Goal: Task Accomplishment & Management: Manage account settings

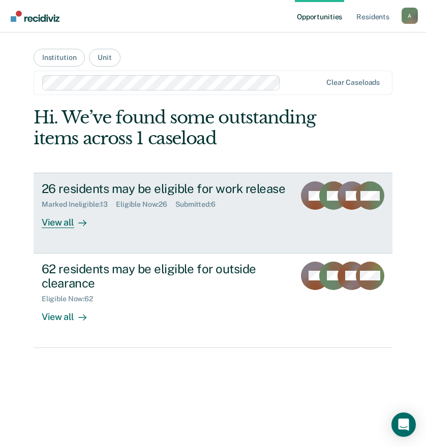
click at [67, 225] on div "View all" at bounding box center [70, 219] width 57 height 20
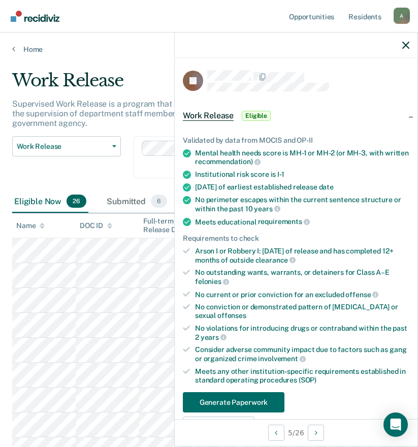
scroll to position [152, 0]
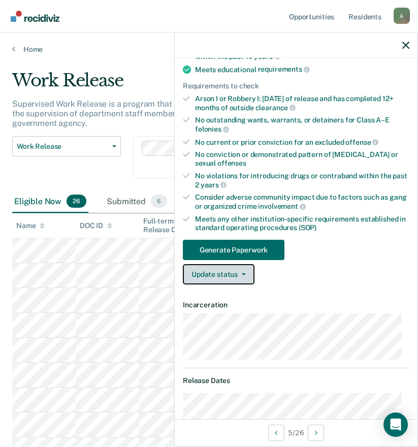
click at [224, 275] on button "Update status" at bounding box center [219, 274] width 72 height 20
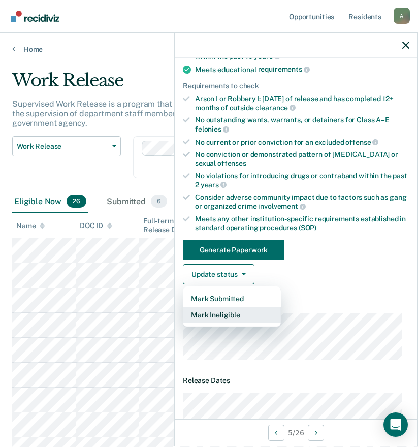
click at [231, 316] on button "Mark Ineligible" at bounding box center [232, 315] width 98 height 16
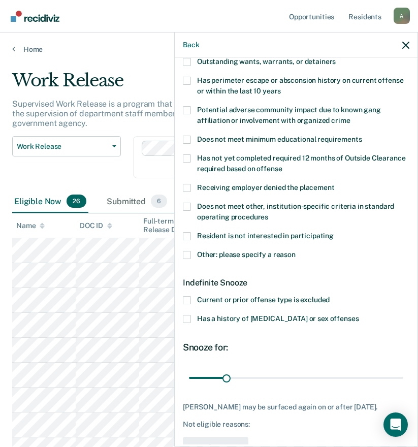
scroll to position [51, 0]
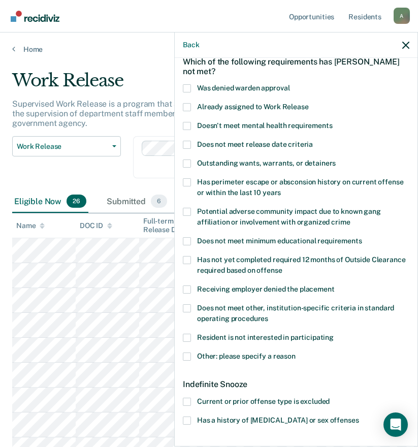
click at [235, 125] on span "Doesn't meet mental health requirements" at bounding box center [265, 125] width 136 height 8
click at [333, 122] on input "Doesn't meet mental health requirements" at bounding box center [333, 122] width 0 height 0
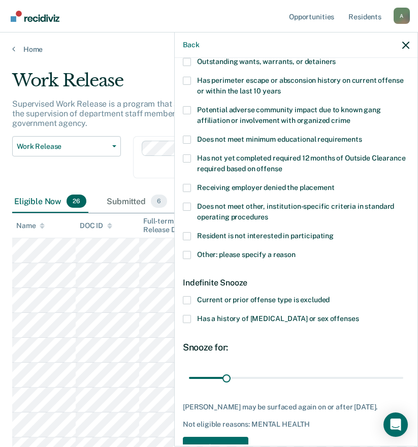
scroll to position [182, 0]
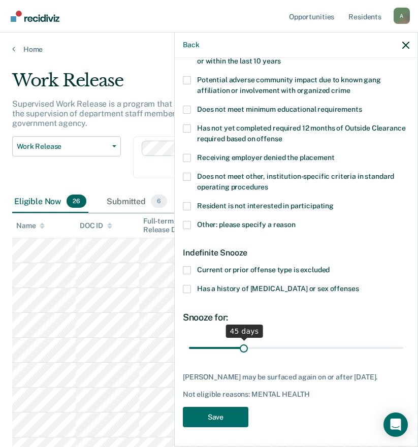
drag, startPoint x: 227, startPoint y: 347, endPoint x: 242, endPoint y: 348, distance: 15.3
type input "45"
click at [242, 348] on input "range" at bounding box center [296, 348] width 214 height 18
click at [226, 419] on button "Save" at bounding box center [216, 417] width 66 height 21
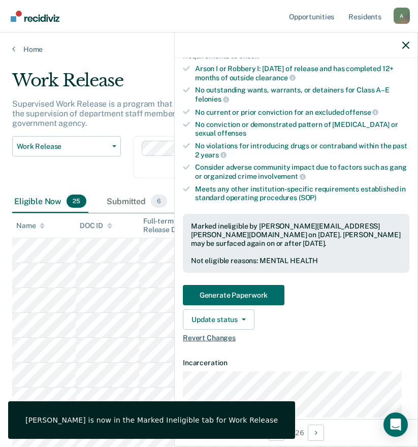
scroll to position [0, 0]
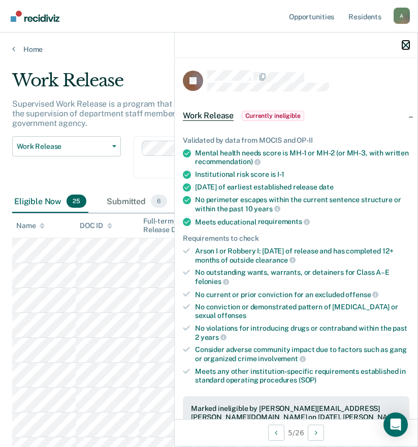
click at [408, 44] on icon "button" at bounding box center [405, 45] width 7 height 7
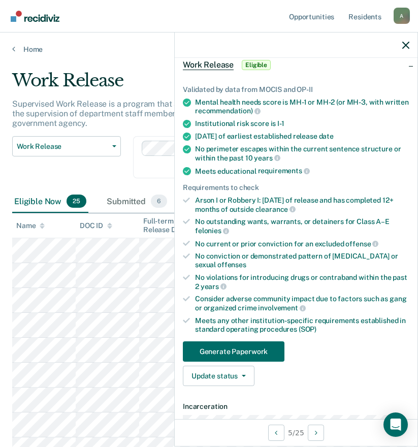
scroll to position [102, 0]
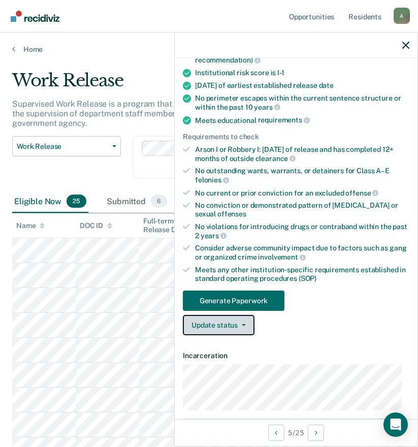
click at [227, 328] on button "Update status" at bounding box center [219, 325] width 72 height 20
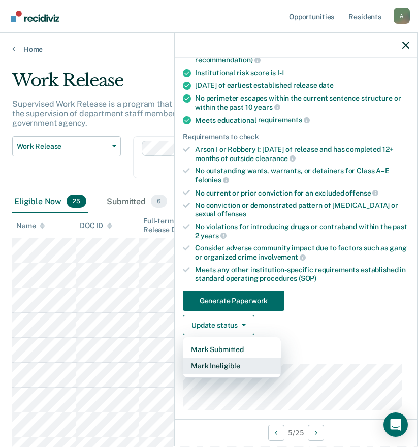
click at [232, 367] on button "Mark Ineligible" at bounding box center [232, 366] width 98 height 16
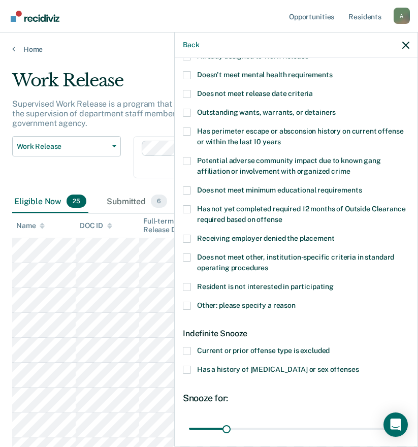
click at [188, 350] on span at bounding box center [187, 351] width 8 height 8
click at [330, 347] on input "Current or prior offense type is excluded" at bounding box center [330, 347] width 0 height 0
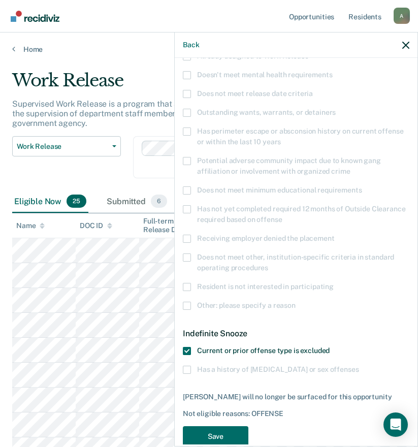
scroll to position [121, 0]
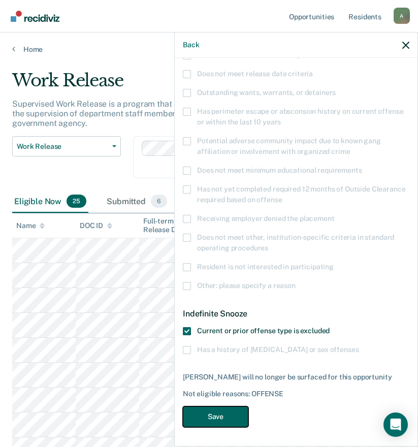
click at [211, 414] on button "Save" at bounding box center [216, 416] width 66 height 21
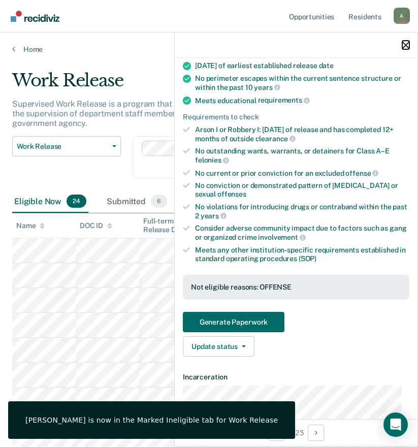
click at [406, 45] on icon "button" at bounding box center [405, 45] width 7 height 7
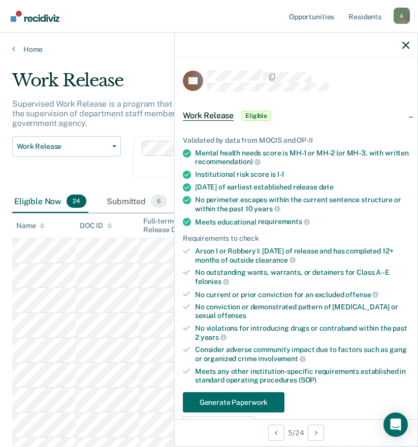
scroll to position [102, 0]
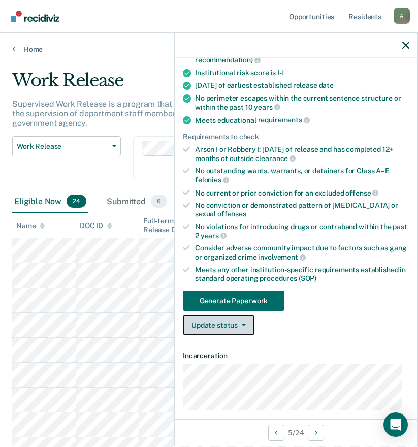
click at [214, 324] on button "Update status" at bounding box center [219, 325] width 72 height 20
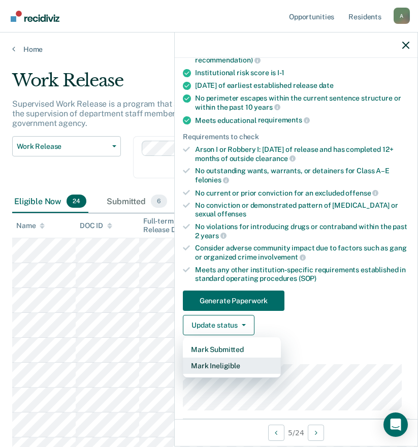
click at [224, 367] on button "Mark Ineligible" at bounding box center [232, 366] width 98 height 16
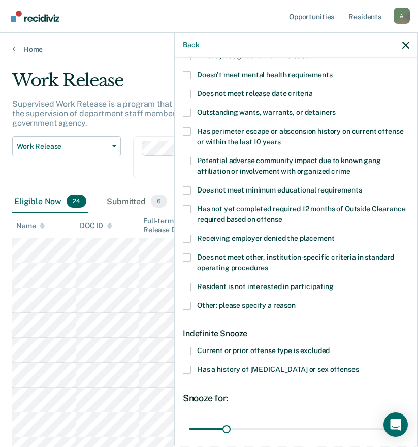
scroll to position [0, 0]
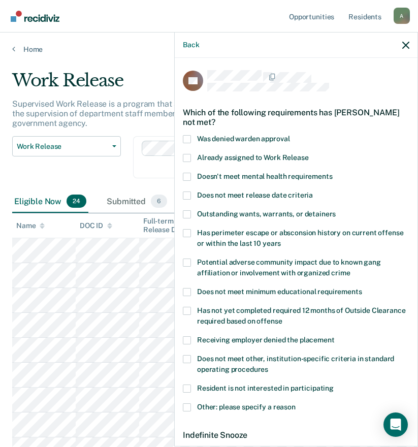
click at [224, 178] on span "Doesn't meet mental health requirements" at bounding box center [265, 176] width 136 height 8
click at [333, 173] on input "Doesn't meet mental health requirements" at bounding box center [333, 173] width 0 height 0
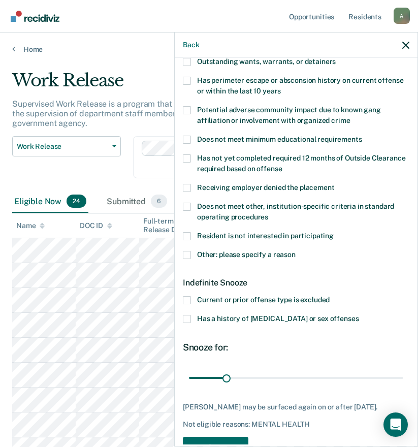
scroll to position [182, 0]
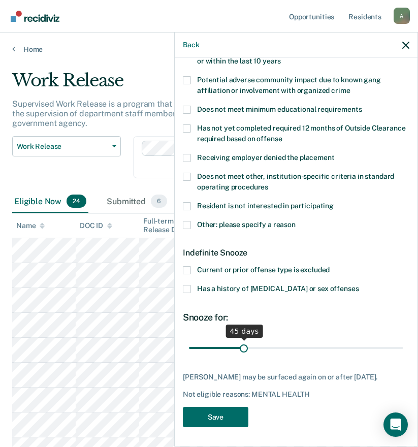
drag, startPoint x: 226, startPoint y: 345, endPoint x: 242, endPoint y: 345, distance: 16.8
type input "45"
click at [242, 345] on input "range" at bounding box center [296, 348] width 214 height 18
click at [212, 425] on button "Save" at bounding box center [216, 417] width 66 height 21
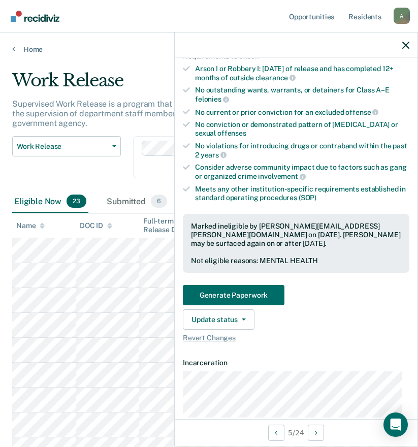
scroll to position [0, 0]
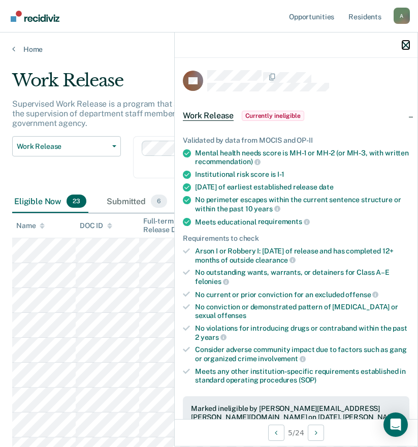
click at [406, 43] on icon "button" at bounding box center [405, 45] width 7 height 7
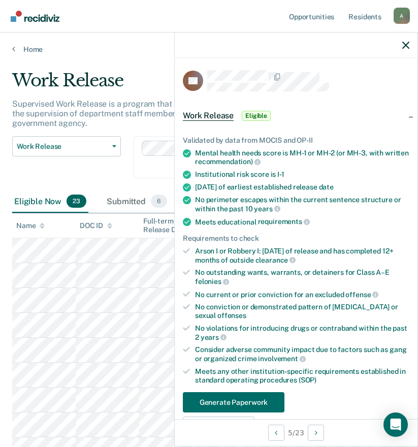
scroll to position [102, 0]
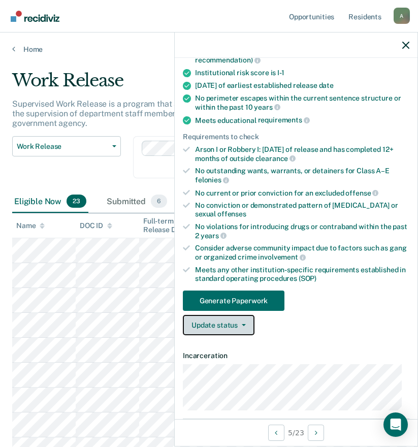
click at [217, 324] on button "Update status" at bounding box center [219, 325] width 72 height 20
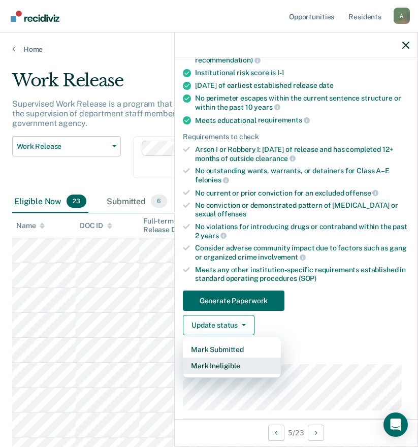
click at [226, 364] on button "Mark Ineligible" at bounding box center [232, 366] width 98 height 16
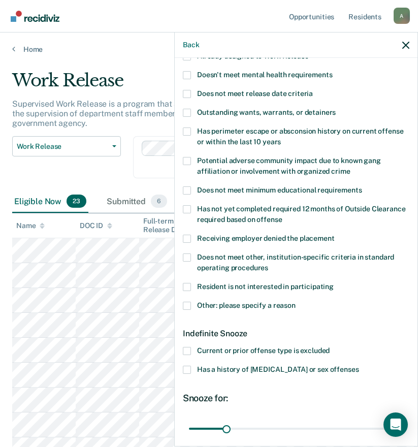
scroll to position [51, 0]
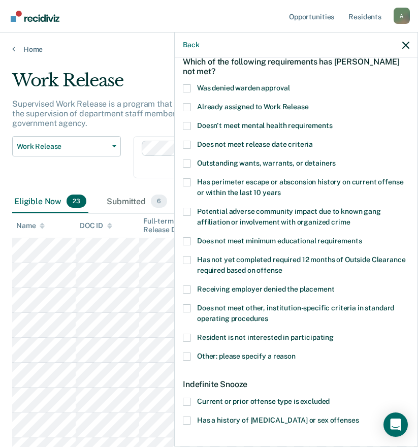
click at [239, 123] on span "Doesn't meet mental health requirements" at bounding box center [265, 125] width 136 height 8
click at [333, 122] on input "Doesn't meet mental health requirements" at bounding box center [333, 122] width 0 height 0
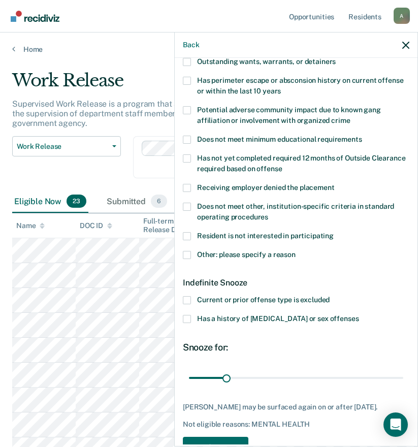
scroll to position [182, 0]
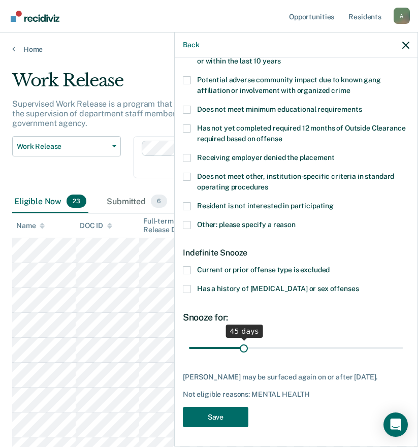
drag, startPoint x: 226, startPoint y: 345, endPoint x: 242, endPoint y: 346, distance: 16.8
type input "45"
click at [242, 346] on input "range" at bounding box center [296, 348] width 214 height 18
click at [209, 422] on button "Save" at bounding box center [216, 417] width 66 height 21
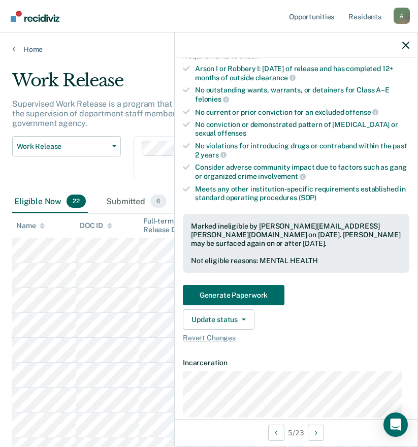
scroll to position [0, 0]
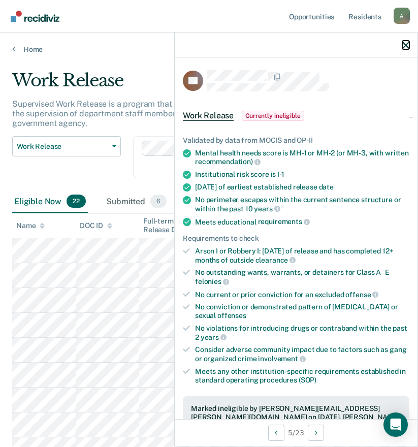
click at [405, 44] on icon "button" at bounding box center [405, 45] width 7 height 7
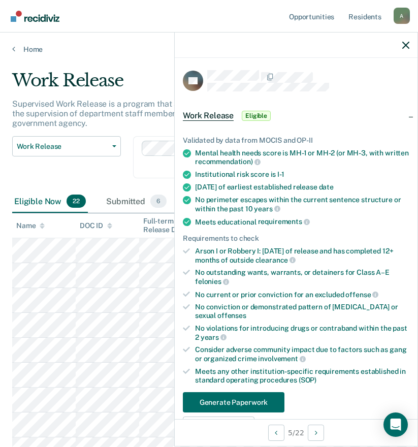
scroll to position [102, 0]
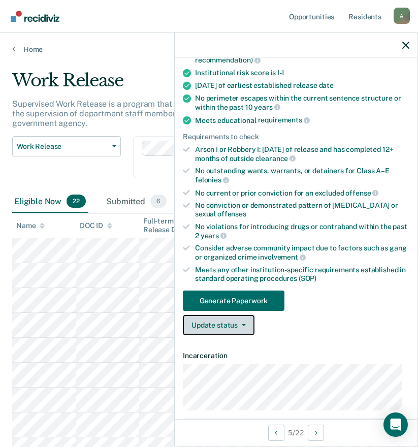
click at [216, 322] on button "Update status" at bounding box center [219, 325] width 72 height 20
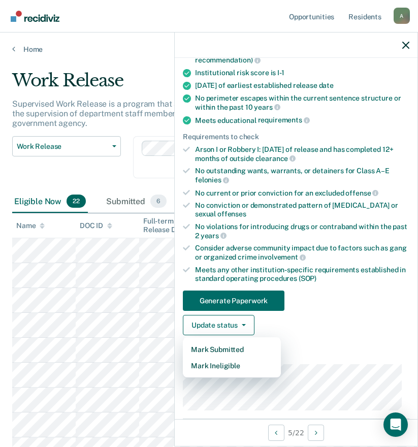
click at [364, 344] on article "JM Work Release Eligible Validated by data from MOCIS and OP-II Mental health n…" at bounding box center [296, 448] width 227 height 961
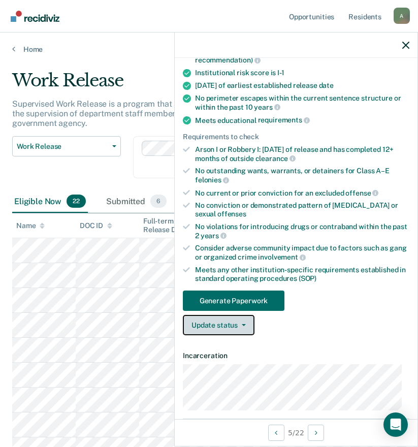
click at [210, 329] on button "Update status" at bounding box center [219, 325] width 72 height 20
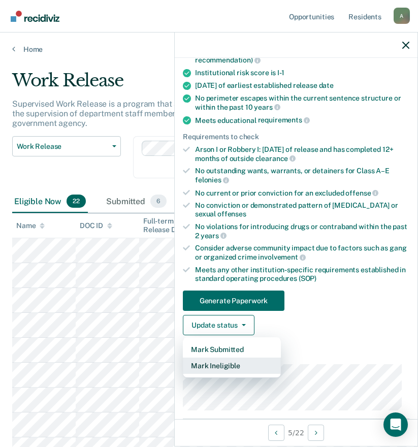
click at [216, 369] on button "Mark Ineligible" at bounding box center [232, 366] width 98 height 16
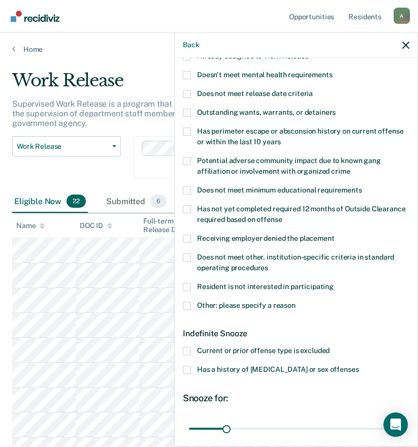
click at [186, 306] on span at bounding box center [187, 306] width 8 height 8
click at [296, 302] on input "Other: please specify a reason" at bounding box center [296, 302] width 0 height 0
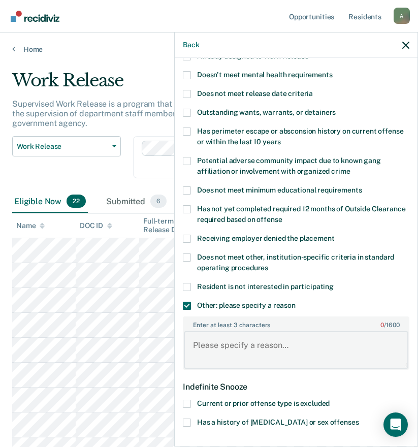
click at [225, 351] on textarea "Enter at least 3 characters 0 / 1600" at bounding box center [296, 350] width 225 height 38
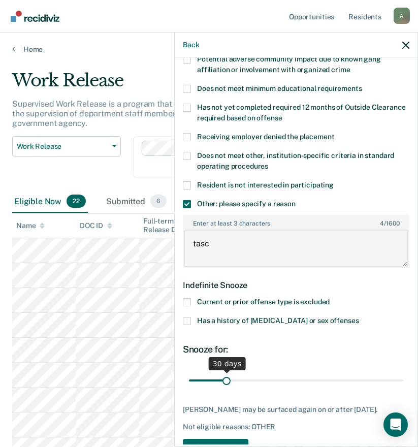
type textarea "tasc"
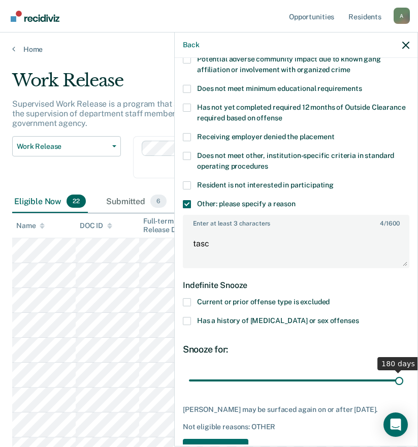
drag, startPoint x: 225, startPoint y: 379, endPoint x: 400, endPoint y: 382, distance: 175.3
type input "180"
click at [400, 382] on input "range" at bounding box center [296, 380] width 214 height 18
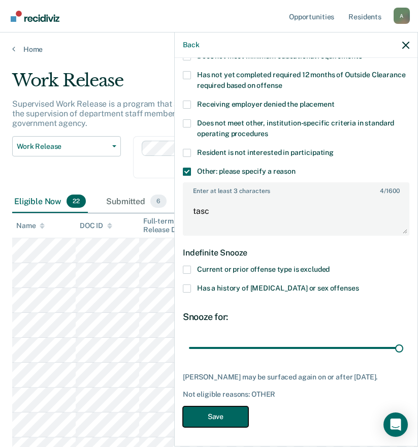
click at [227, 419] on button "Save" at bounding box center [216, 416] width 66 height 21
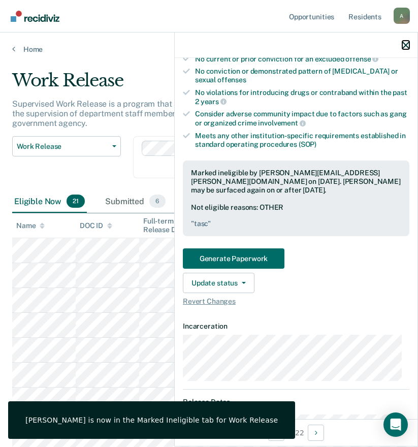
click at [406, 43] on icon "button" at bounding box center [405, 45] width 7 height 7
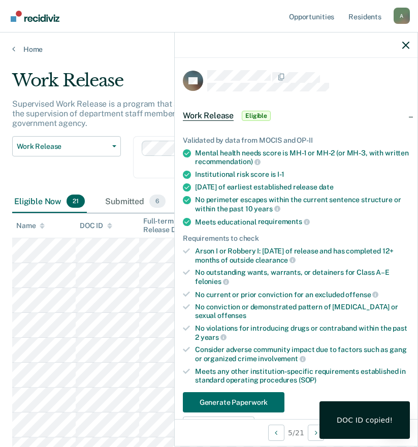
scroll to position [51, 0]
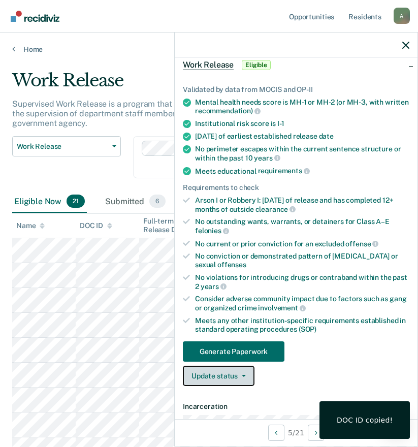
click at [234, 379] on button "Update status" at bounding box center [219, 376] width 72 height 20
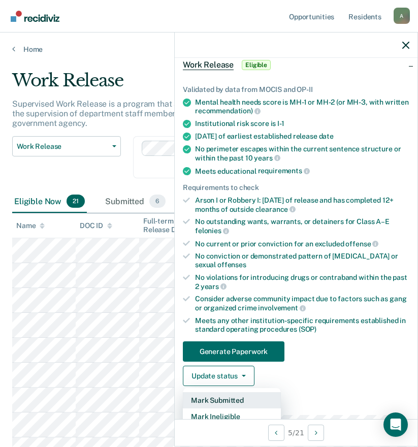
scroll to position [102, 0]
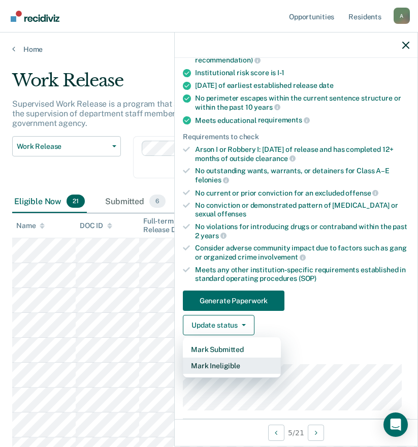
click at [245, 365] on button "Mark Ineligible" at bounding box center [232, 366] width 98 height 16
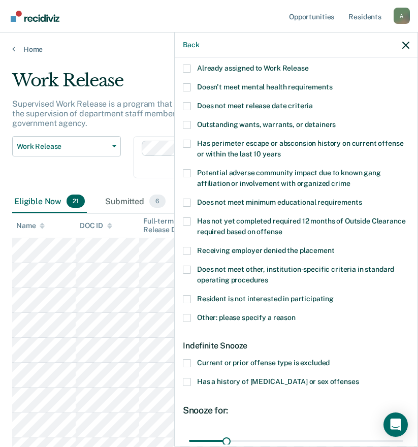
scroll to position [39, 0]
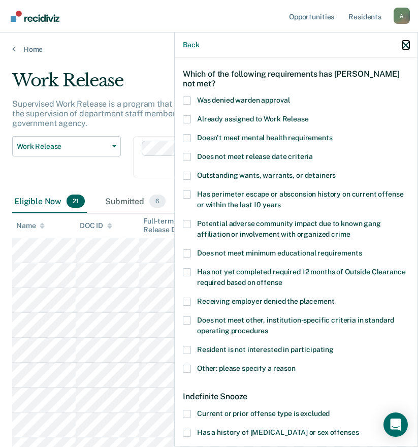
click at [407, 46] on icon "button" at bounding box center [405, 45] width 7 height 7
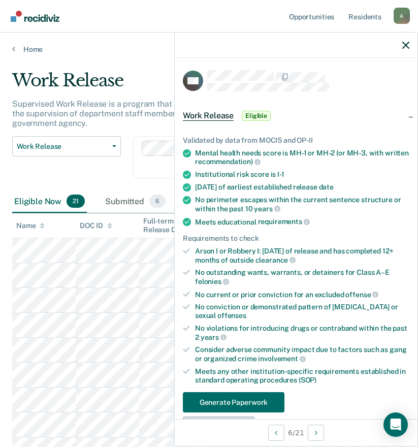
scroll to position [102, 0]
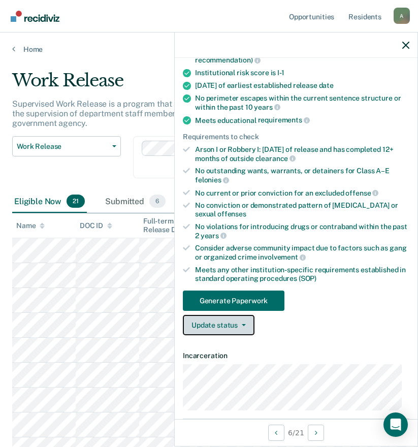
click at [231, 326] on button "Update status" at bounding box center [219, 325] width 72 height 20
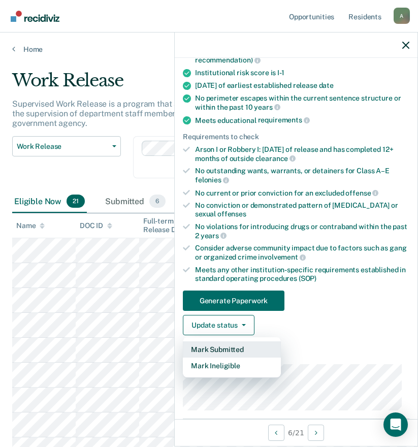
click at [233, 348] on button "Mark Submitted" at bounding box center [232, 349] width 98 height 16
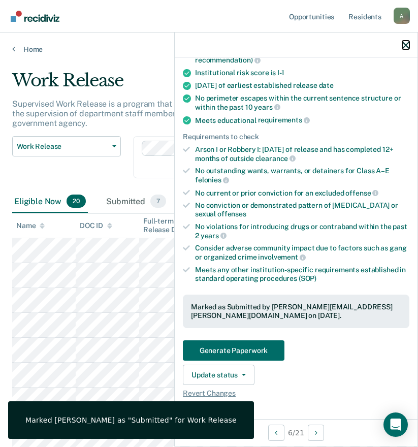
click at [406, 43] on icon "button" at bounding box center [405, 45] width 7 height 7
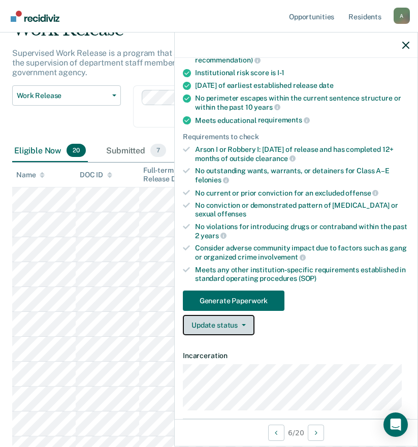
click at [216, 330] on button "Update status" at bounding box center [219, 325] width 72 height 20
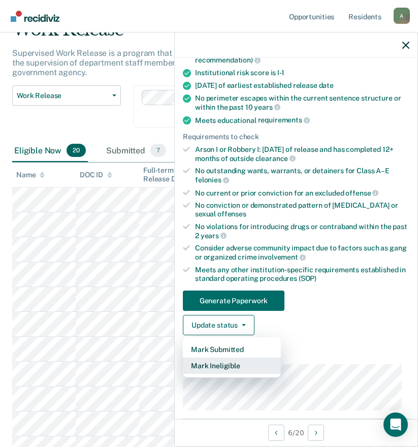
click at [210, 368] on button "Mark Ineligible" at bounding box center [232, 366] width 98 height 16
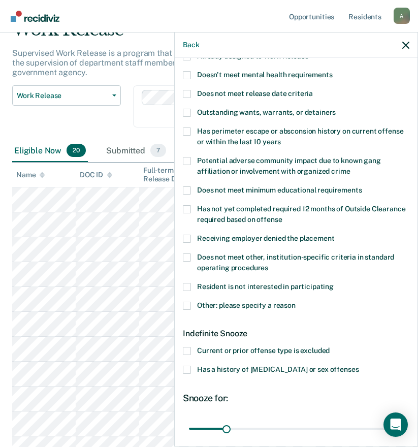
click at [189, 347] on span at bounding box center [187, 351] width 8 height 8
click at [330, 347] on input "Current or prior offense type is excluded" at bounding box center [330, 347] width 0 height 0
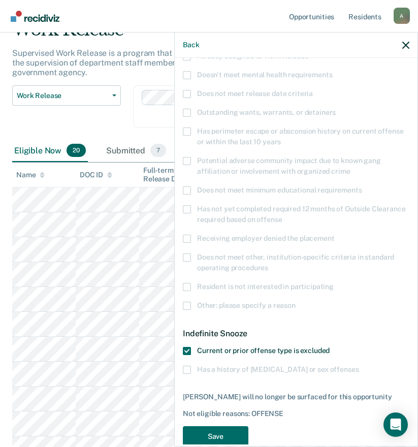
scroll to position [121, 0]
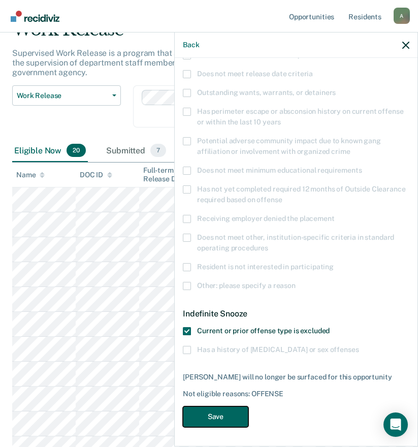
click at [215, 415] on button "Save" at bounding box center [216, 416] width 66 height 21
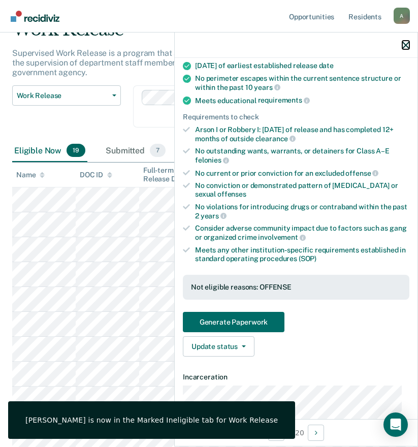
click at [403, 42] on icon "button" at bounding box center [405, 45] width 7 height 7
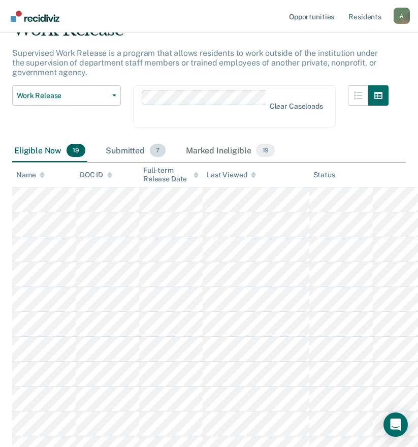
click at [151, 150] on span "7" at bounding box center [158, 150] width 16 height 13
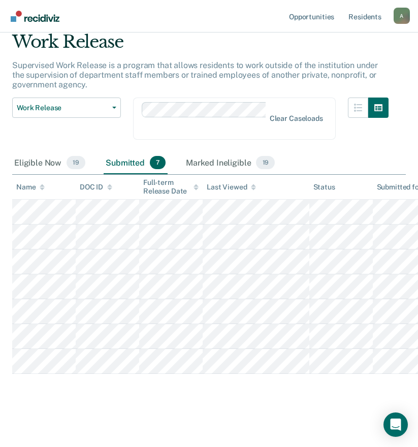
scroll to position [39, 0]
click at [26, 161] on div "Eligible Now 19" at bounding box center [49, 163] width 75 height 22
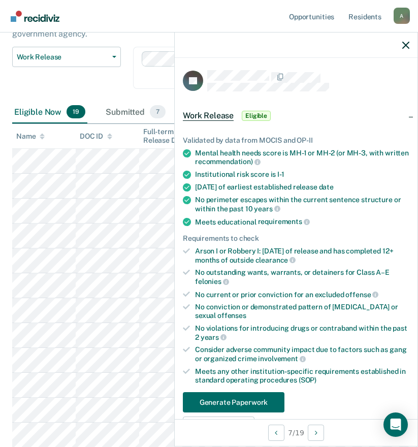
scroll to position [203, 0]
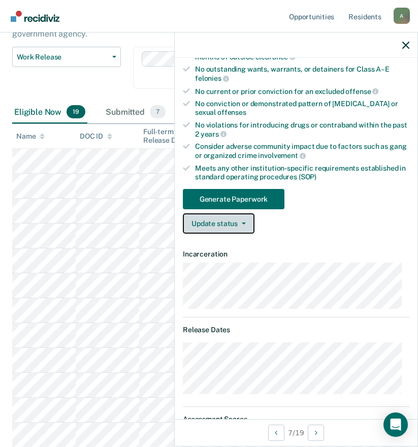
click at [213, 222] on button "Update status" at bounding box center [219, 223] width 72 height 20
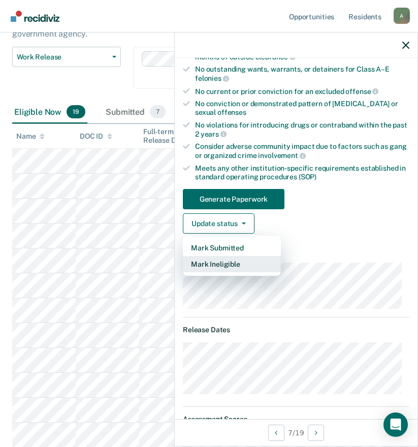
click at [221, 260] on button "Mark Ineligible" at bounding box center [232, 264] width 98 height 16
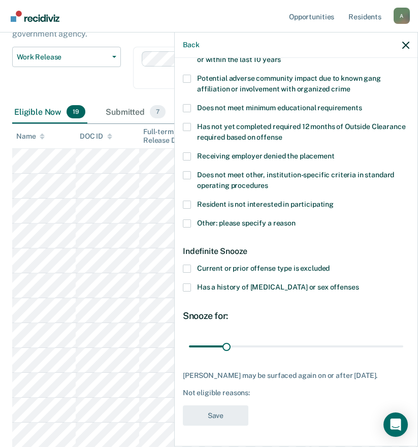
scroll to position [39, 0]
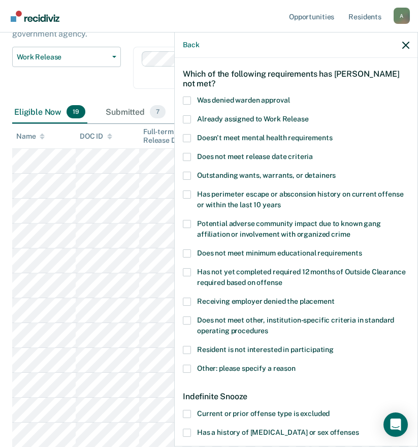
click at [223, 139] on span "Doesn't meet mental health requirements" at bounding box center [265, 138] width 136 height 8
click at [333, 134] on input "Doesn't meet mental health requirements" at bounding box center [333, 134] width 0 height 0
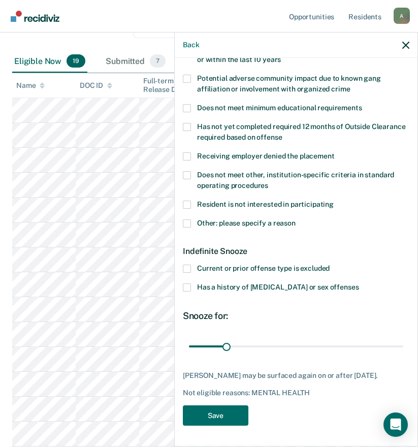
scroll to position [242, 0]
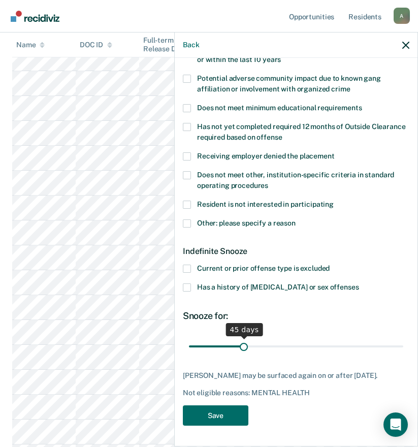
drag, startPoint x: 225, startPoint y: 338, endPoint x: 242, endPoint y: 339, distance: 17.3
type input "45"
click at [242, 339] on input "range" at bounding box center [296, 346] width 214 height 18
click at [222, 415] on button "Save" at bounding box center [216, 415] width 66 height 21
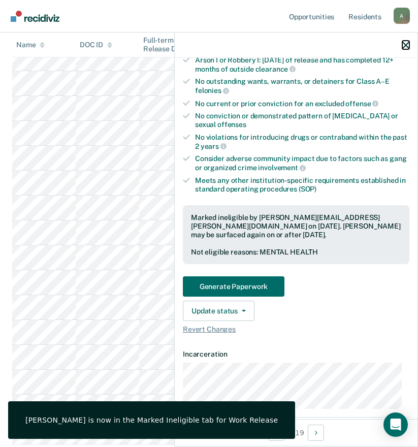
click at [408, 44] on icon "button" at bounding box center [405, 45] width 7 height 7
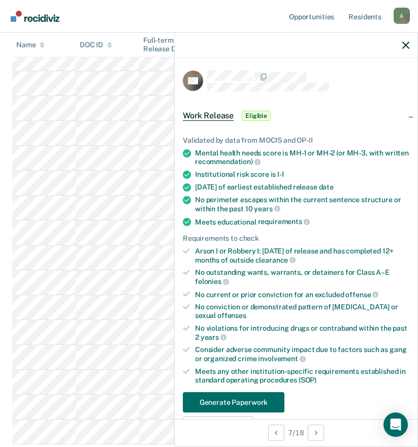
scroll to position [51, 0]
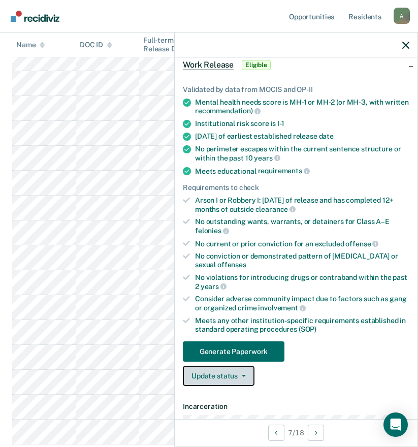
click at [232, 376] on button "Update status" at bounding box center [219, 376] width 72 height 20
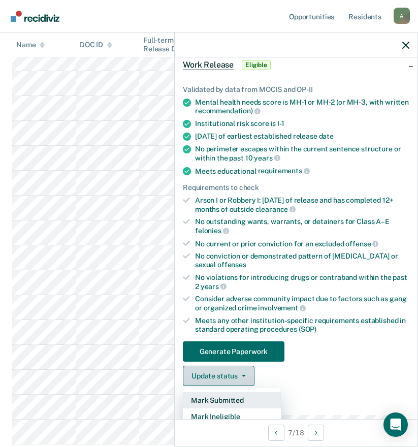
scroll to position [102, 0]
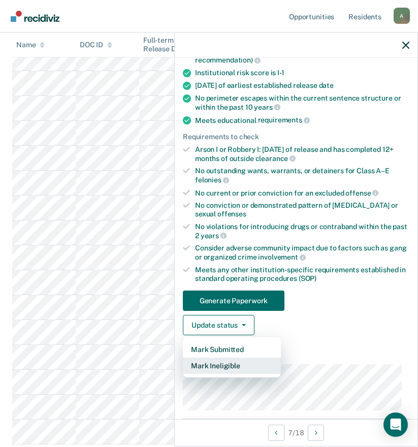
click at [227, 361] on button "Mark Ineligible" at bounding box center [232, 366] width 98 height 16
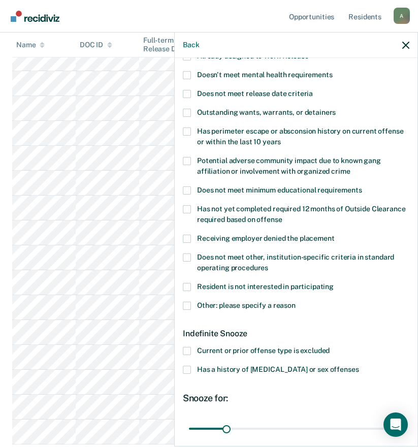
click at [203, 301] on span "Other: please specify a reason" at bounding box center [246, 305] width 99 height 8
click at [296, 302] on input "Other: please specify a reason" at bounding box center [296, 302] width 0 height 0
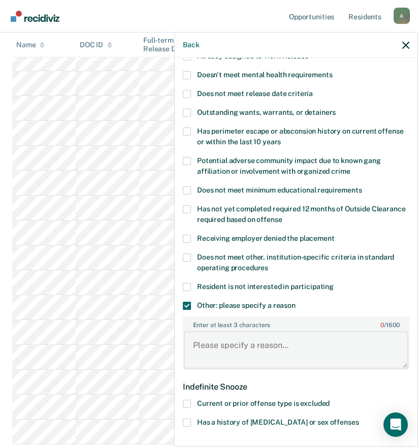
click at [223, 343] on textarea "Enter at least 3 characters 0 / 1600" at bounding box center [296, 350] width 225 height 38
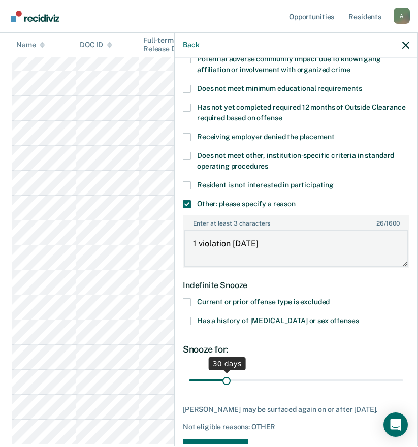
scroll to position [236, 0]
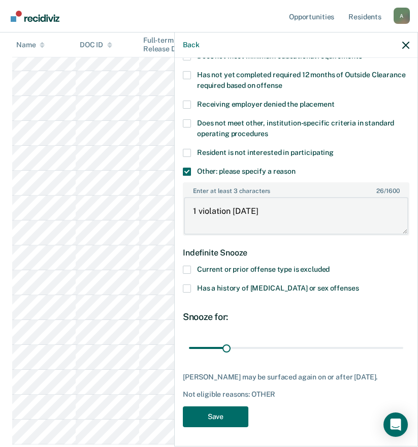
type textarea "1 violation [DATE]"
click at [188, 170] on span at bounding box center [187, 172] width 8 height 8
click at [296, 168] on input "Other: please specify a reason" at bounding box center [296, 168] width 0 height 0
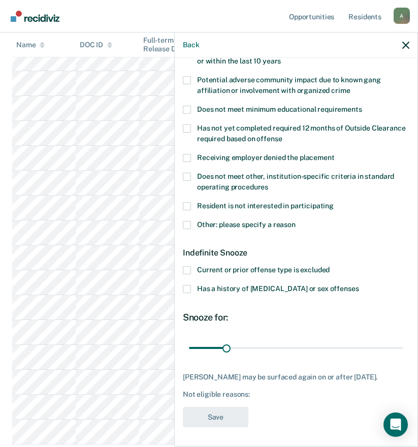
scroll to position [0, 0]
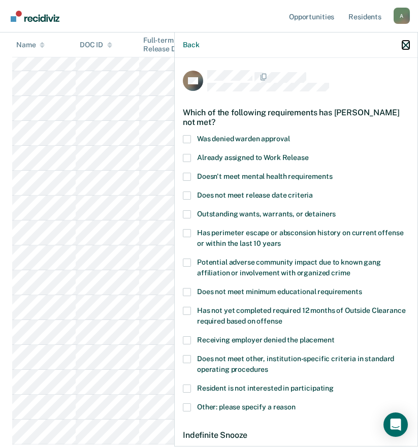
click at [405, 43] on icon "button" at bounding box center [405, 45] width 7 height 7
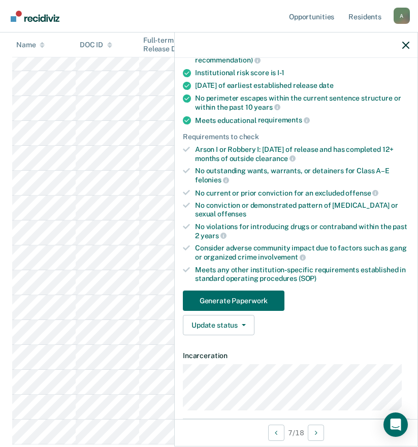
scroll to position [152, 0]
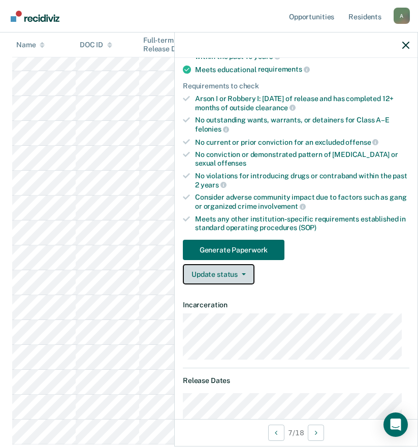
click at [226, 269] on button "Update status" at bounding box center [219, 274] width 72 height 20
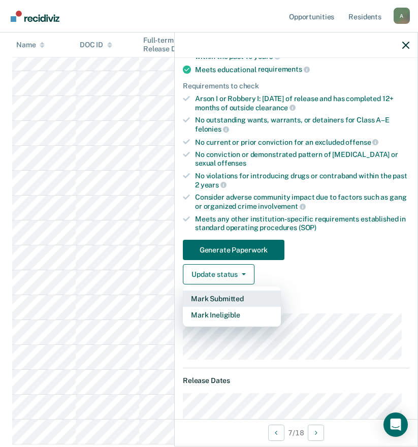
click at [227, 296] on button "Mark Submitted" at bounding box center [232, 299] width 98 height 16
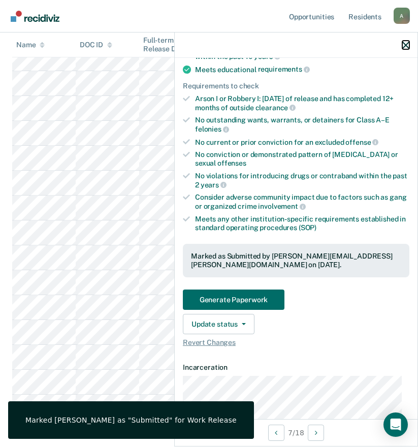
click at [405, 47] on icon "button" at bounding box center [405, 45] width 7 height 7
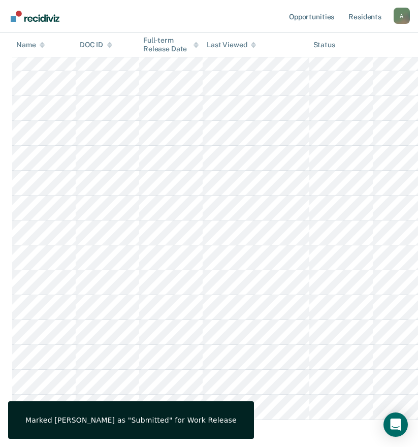
scroll to position [0, 0]
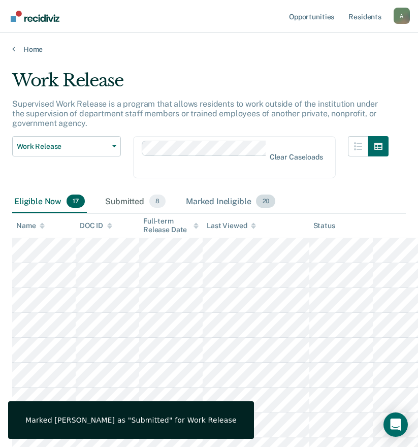
click at [229, 200] on div "Marked Ineligible 20" at bounding box center [230, 202] width 93 height 22
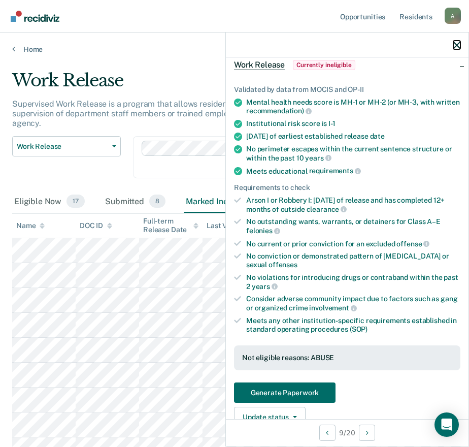
click at [425, 46] on icon "button" at bounding box center [457, 45] width 7 height 7
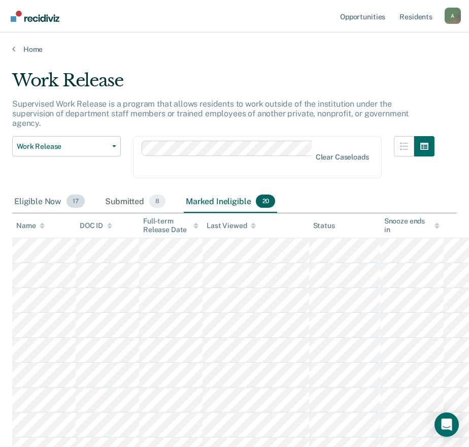
click at [48, 191] on div "Eligible Now 17" at bounding box center [49, 202] width 75 height 22
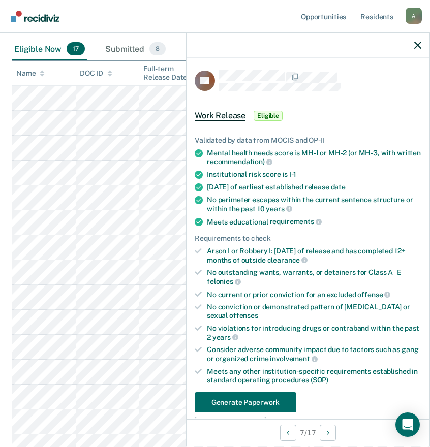
scroll to position [102, 0]
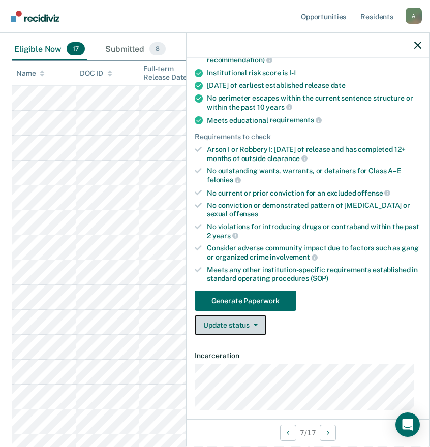
click at [216, 325] on button "Update status" at bounding box center [231, 325] width 72 height 20
click at [286, 203] on div "No conviction or demonstrated pattern of [MEDICAL_DATA] or sexual offenses" at bounding box center [314, 209] width 214 height 17
click at [231, 329] on button "Update status" at bounding box center [231, 325] width 72 height 20
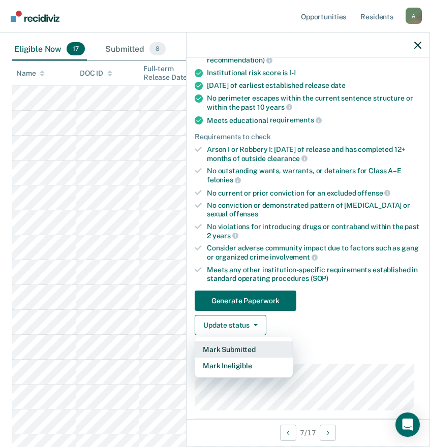
click at [232, 351] on button "Mark Submitted" at bounding box center [244, 349] width 98 height 16
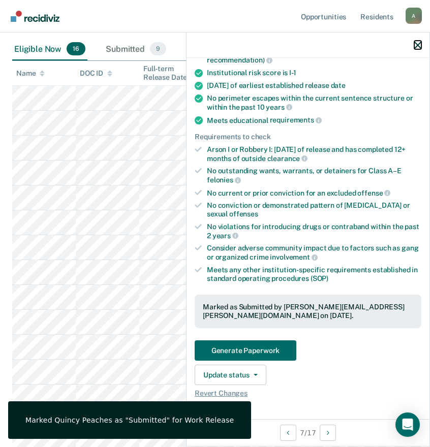
click at [418, 45] on icon "button" at bounding box center [417, 45] width 7 height 7
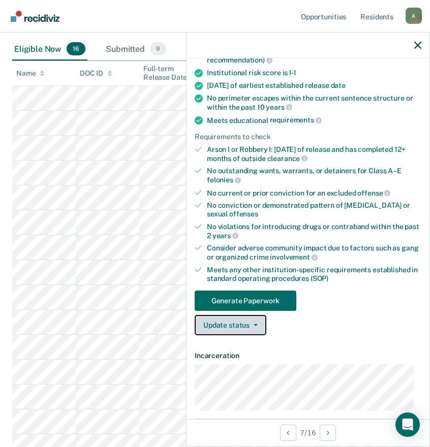
click at [238, 330] on button "Update status" at bounding box center [231, 325] width 72 height 20
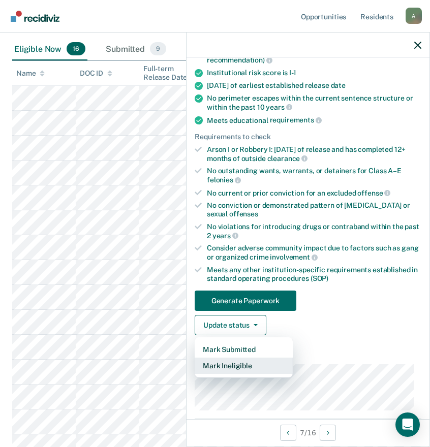
click at [238, 368] on button "Mark Ineligible" at bounding box center [244, 366] width 98 height 16
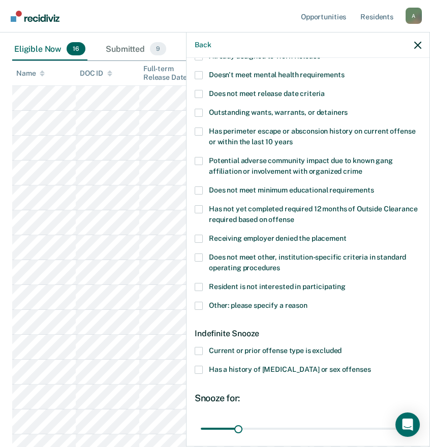
click at [233, 306] on span "Other: please specify a reason" at bounding box center [258, 305] width 99 height 8
click at [307, 302] on input "Other: please specify a reason" at bounding box center [307, 302] width 0 height 0
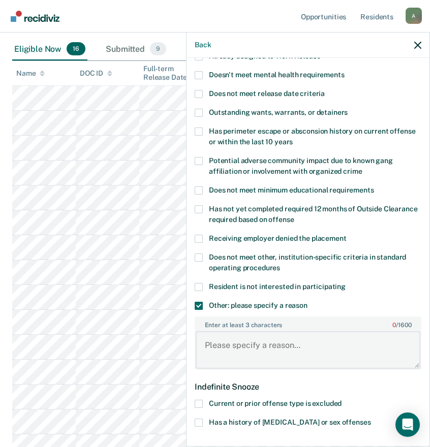
click at [242, 346] on textarea "Enter at least 3 characters 0 / 1600" at bounding box center [308, 350] width 225 height 38
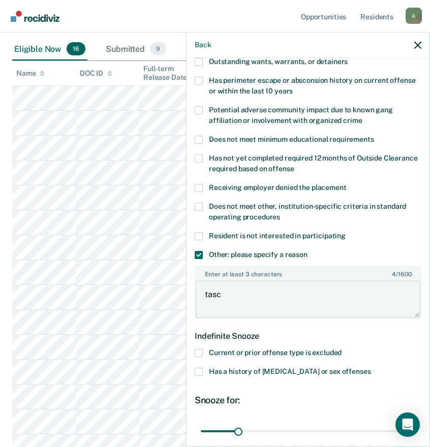
scroll to position [203, 0]
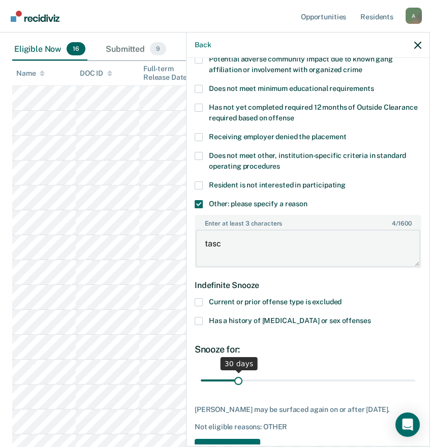
type textarea "tasc"
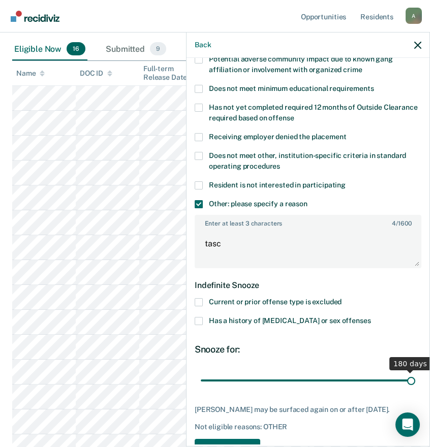
drag, startPoint x: 235, startPoint y: 379, endPoint x: 415, endPoint y: 382, distance: 180.4
type input "180"
click at [415, 382] on input "range" at bounding box center [308, 380] width 214 height 18
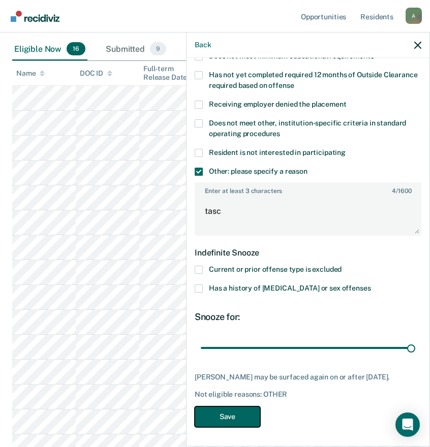
click at [236, 418] on button "Save" at bounding box center [228, 416] width 66 height 21
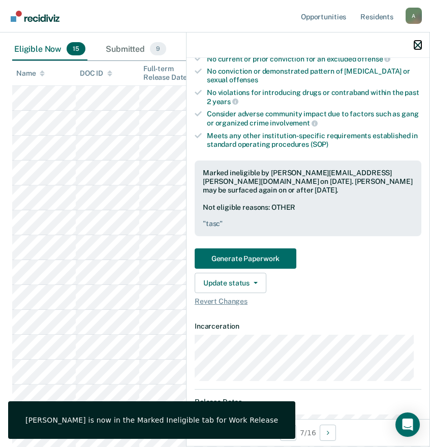
click at [417, 44] on icon "button" at bounding box center [417, 45] width 7 height 7
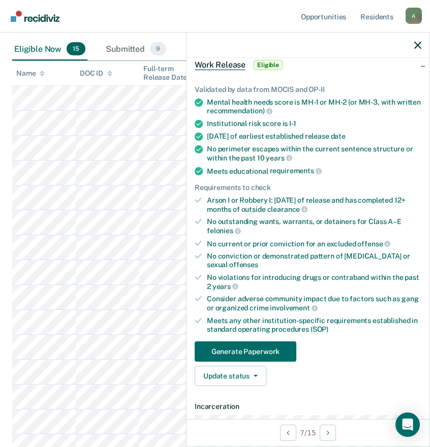
scroll to position [102, 0]
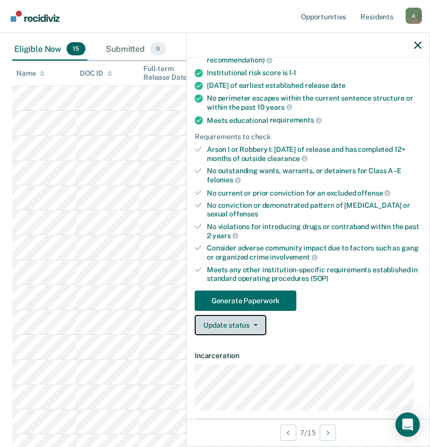
click at [229, 328] on button "Update status" at bounding box center [231, 325] width 72 height 20
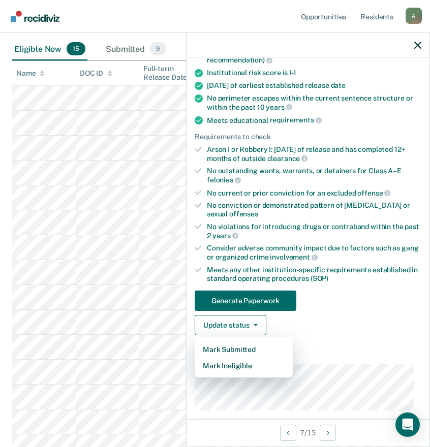
click at [358, 305] on div "Generate Paperwork Update status Mark Submitted Mark Ineligible" at bounding box center [308, 313] width 227 height 45
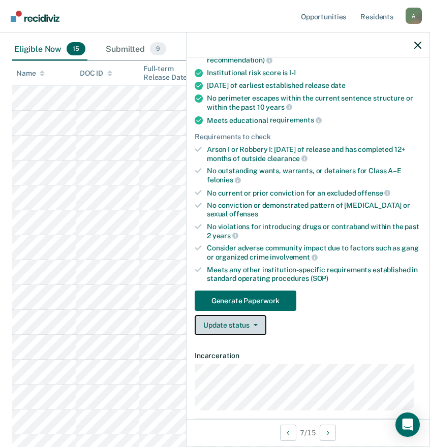
click at [225, 333] on button "Update status" at bounding box center [231, 325] width 72 height 20
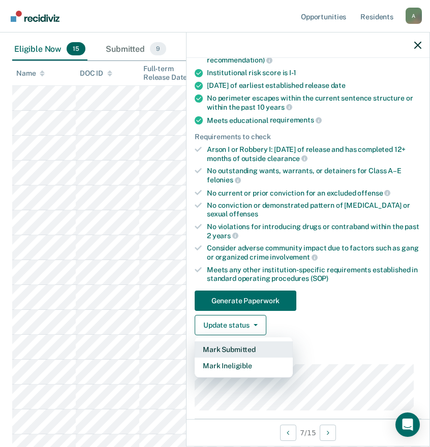
click at [228, 350] on button "Mark Submitted" at bounding box center [244, 349] width 98 height 16
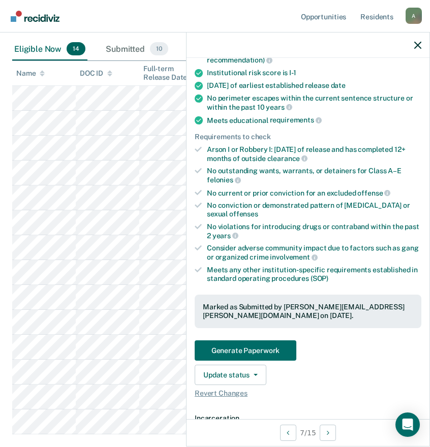
scroll to position [0, 0]
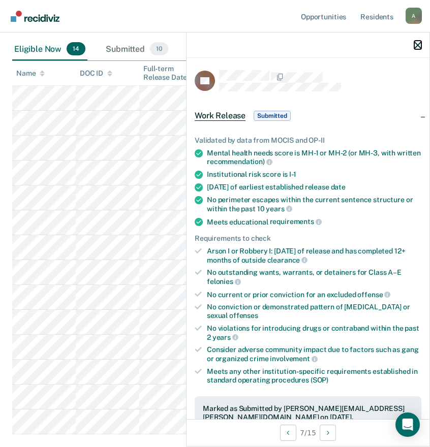
click at [416, 42] on icon "button" at bounding box center [417, 45] width 7 height 7
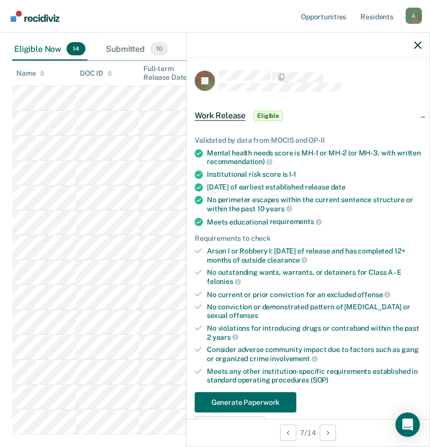
scroll to position [102, 0]
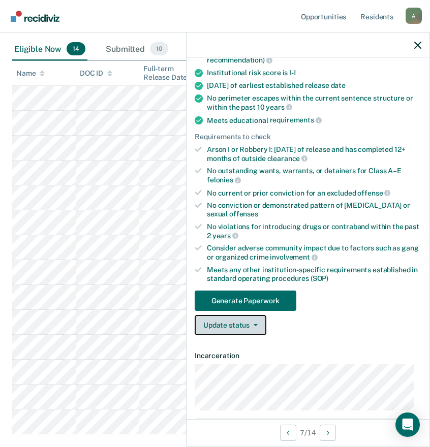
click at [227, 329] on button "Update status" at bounding box center [231, 325] width 72 height 20
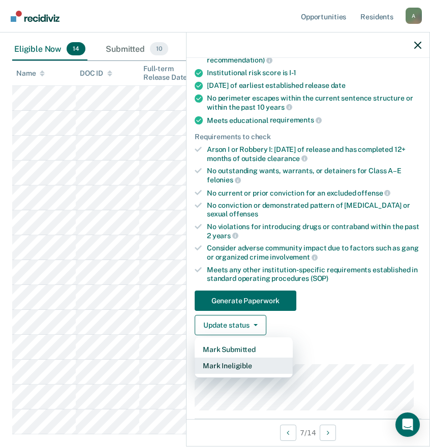
click at [234, 365] on button "Mark Ineligible" at bounding box center [244, 366] width 98 height 16
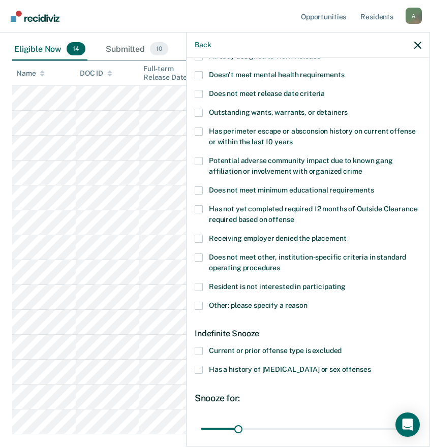
scroll to position [0, 0]
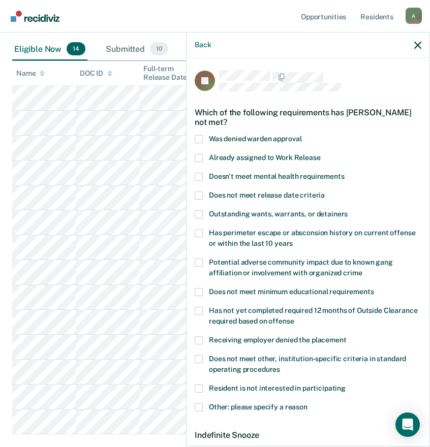
click at [241, 173] on span "Doesn't meet mental health requirements" at bounding box center [277, 176] width 136 height 8
click at [344, 173] on input "Doesn't meet mental health requirements" at bounding box center [344, 173] width 0 height 0
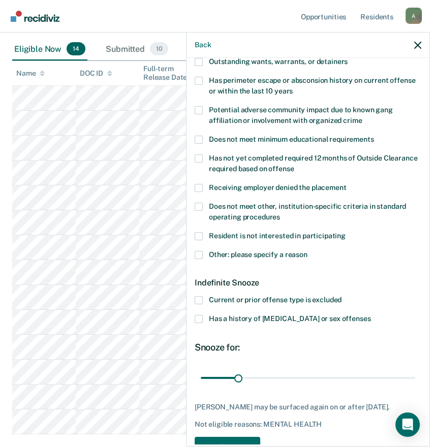
scroll to position [182, 0]
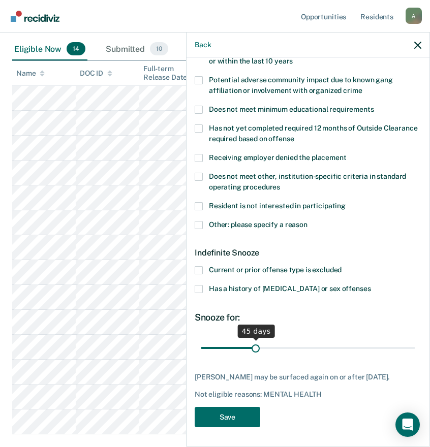
drag, startPoint x: 235, startPoint y: 344, endPoint x: 254, endPoint y: 344, distance: 18.3
type input "45"
click at [254, 344] on input "range" at bounding box center [308, 348] width 214 height 18
click at [222, 416] on button "Save" at bounding box center [228, 417] width 66 height 21
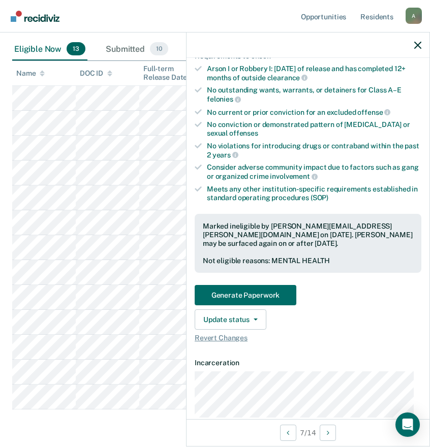
scroll to position [0, 0]
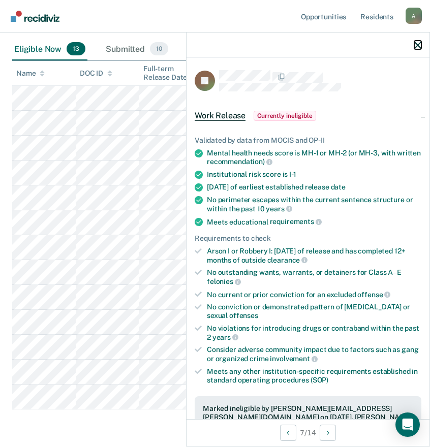
drag, startPoint x: 415, startPoint y: 45, endPoint x: 397, endPoint y: 68, distance: 29.4
click at [415, 45] on icon "button" at bounding box center [417, 45] width 7 height 7
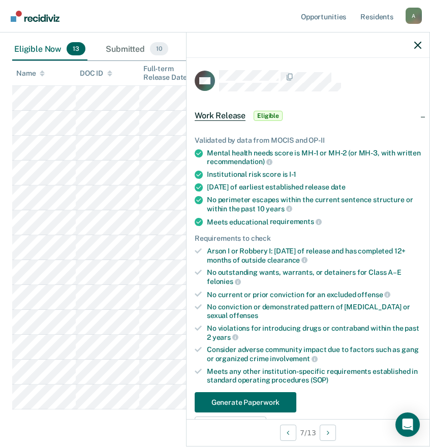
scroll to position [152, 0]
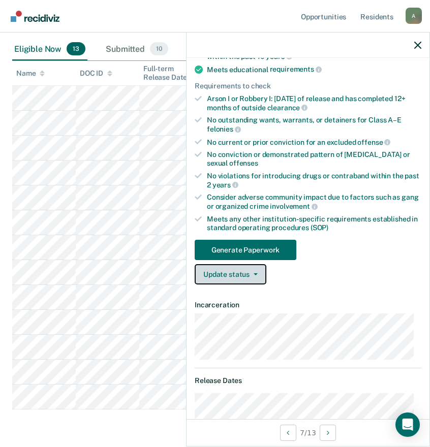
click at [234, 277] on button "Update status" at bounding box center [231, 274] width 72 height 20
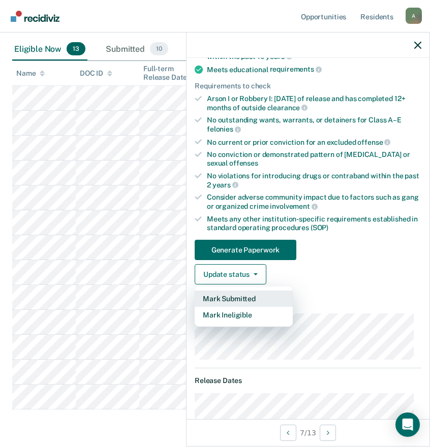
click at [233, 300] on button "Mark Submitted" at bounding box center [244, 299] width 98 height 16
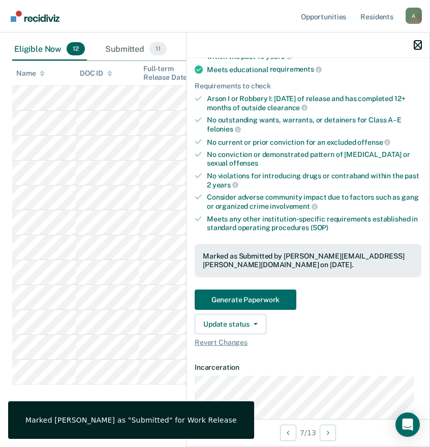
drag, startPoint x: 417, startPoint y: 43, endPoint x: 411, endPoint y: 51, distance: 10.2
click at [417, 43] on icon "button" at bounding box center [417, 45] width 7 height 7
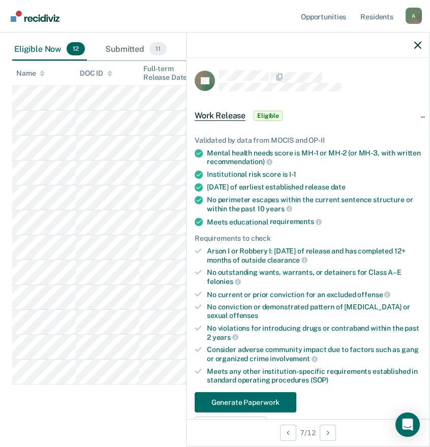
scroll to position [102, 0]
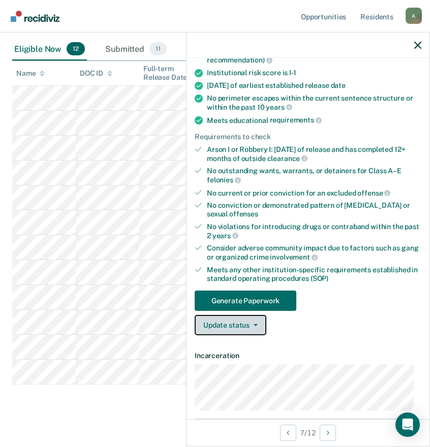
click at [231, 323] on button "Update status" at bounding box center [231, 325] width 72 height 20
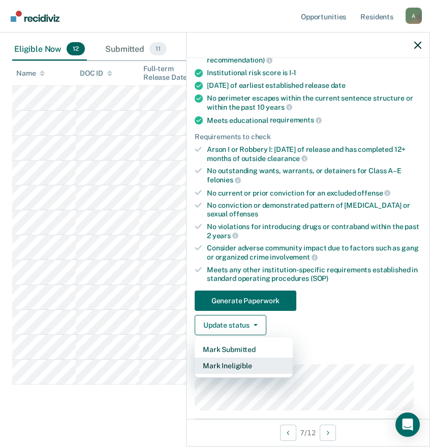
click at [242, 365] on button "Mark Ineligible" at bounding box center [244, 366] width 98 height 16
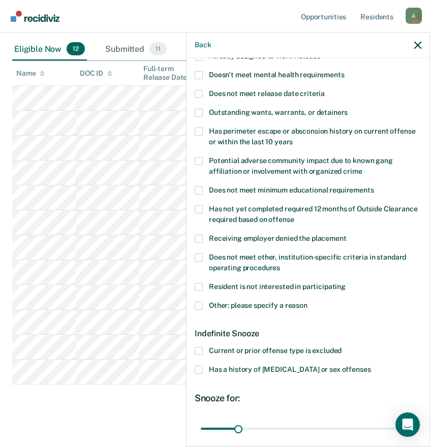
click at [223, 307] on span "Other: please specify a reason" at bounding box center [258, 305] width 99 height 8
click at [307, 302] on input "Other: please specify a reason" at bounding box center [307, 302] width 0 height 0
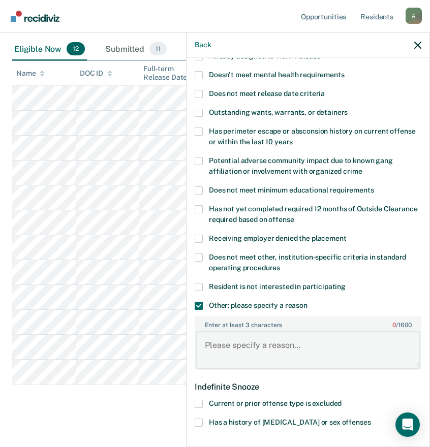
click at [238, 349] on textarea "Enter at least 3 characters 0 / 1600" at bounding box center [308, 350] width 225 height 38
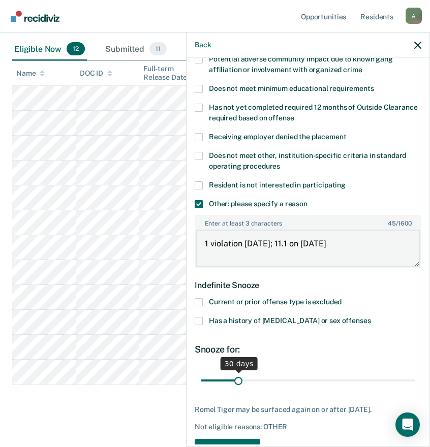
type textarea "1 violation [DATE]; 11.1 on [DATE]"
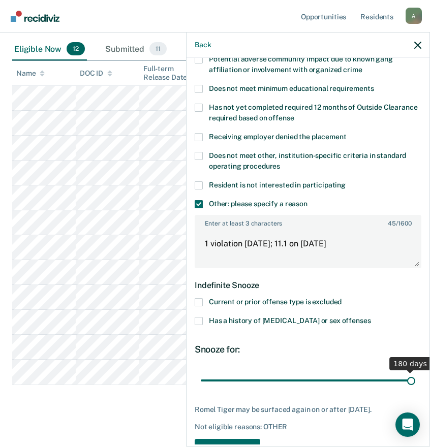
drag, startPoint x: 238, startPoint y: 379, endPoint x: 449, endPoint y: 382, distance: 210.4
type input "180"
click at [415, 382] on input "range" at bounding box center [308, 380] width 214 height 18
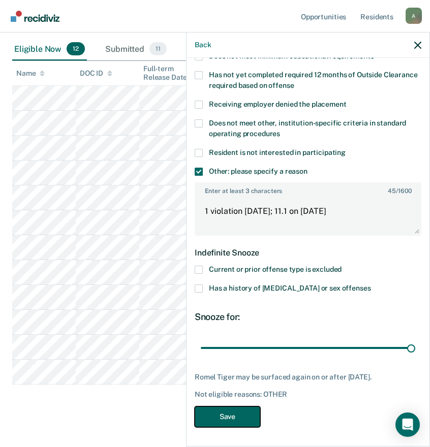
click at [226, 416] on button "Save" at bounding box center [228, 416] width 66 height 21
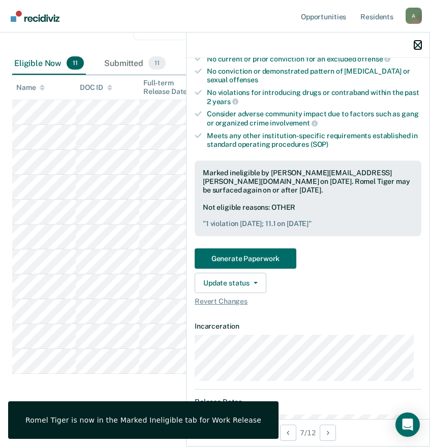
click at [417, 43] on icon "button" at bounding box center [417, 45] width 7 height 7
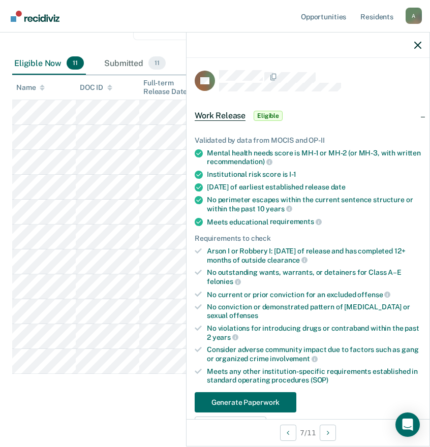
scroll to position [102, 0]
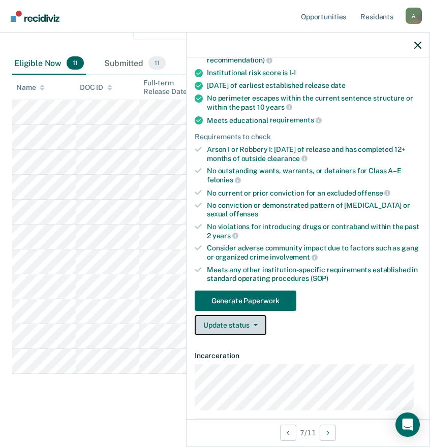
click at [236, 323] on button "Update status" at bounding box center [231, 325] width 72 height 20
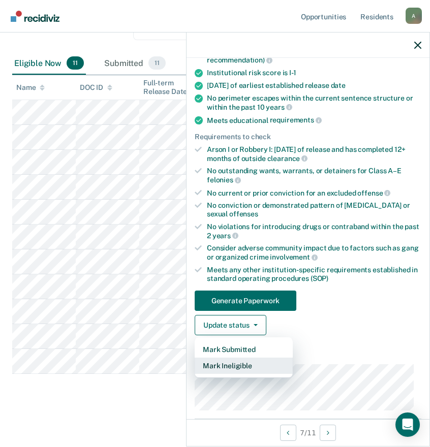
click at [231, 365] on button "Mark Ineligible" at bounding box center [244, 366] width 98 height 16
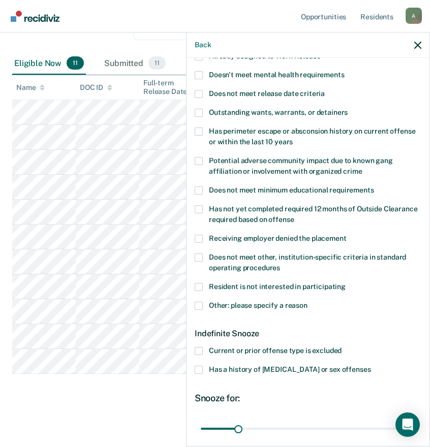
scroll to position [0, 0]
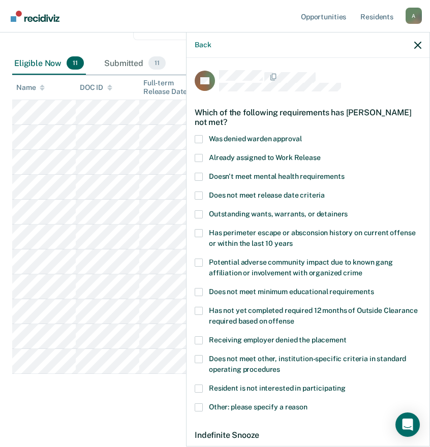
click at [262, 156] on span "Already assigned to Work Release" at bounding box center [265, 157] width 112 height 8
click at [321, 154] on input "Already assigned to Work Release" at bounding box center [321, 154] width 0 height 0
click at [262, 158] on span "Already assigned to Work Release" at bounding box center [265, 157] width 112 height 8
click at [321, 154] on input "Already assigned to Work Release" at bounding box center [321, 154] width 0 height 0
click at [249, 176] on span "Doesn't meet mental health requirements" at bounding box center [277, 176] width 136 height 8
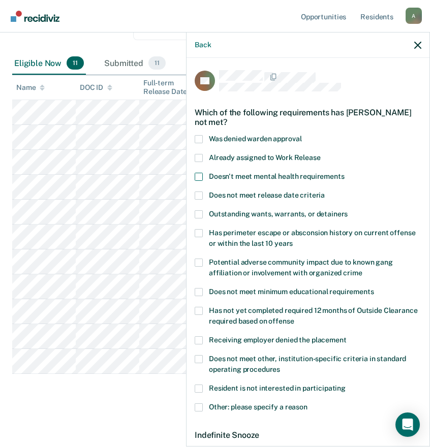
click at [344, 173] on input "Doesn't meet mental health requirements" at bounding box center [344, 173] width 0 height 0
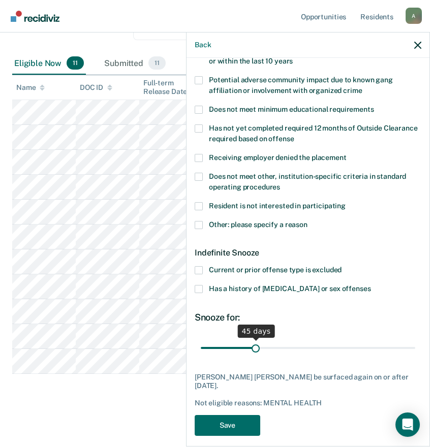
drag, startPoint x: 236, startPoint y: 347, endPoint x: 254, endPoint y: 348, distance: 18.3
type input "45"
click at [254, 348] on input "range" at bounding box center [308, 348] width 214 height 18
click at [237, 415] on button "Save" at bounding box center [228, 425] width 66 height 21
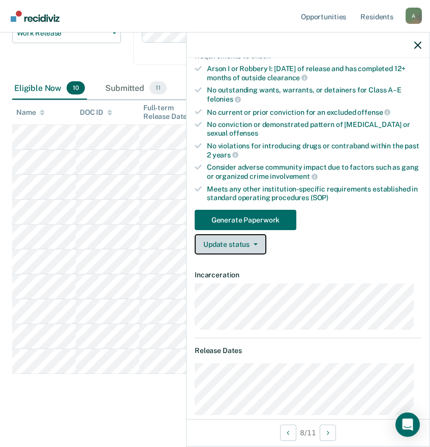
click at [230, 246] on button "Update status" at bounding box center [231, 244] width 72 height 20
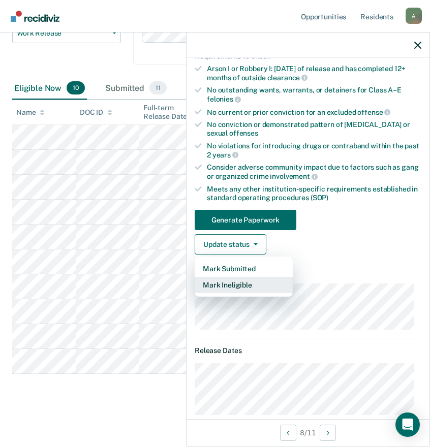
click at [240, 285] on button "Mark Ineligible" at bounding box center [244, 285] width 98 height 16
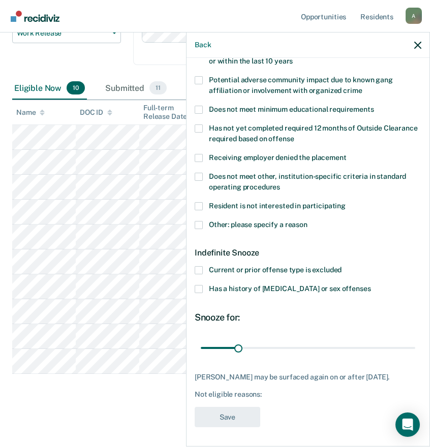
scroll to position [0, 0]
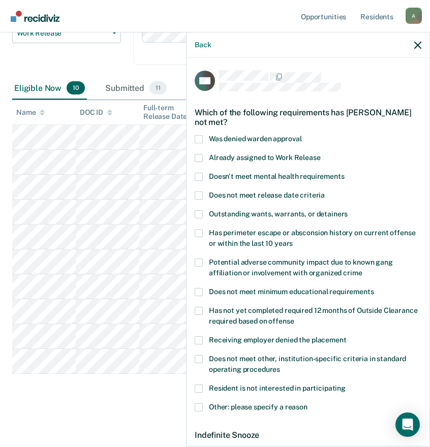
click at [239, 179] on span "Doesn't meet mental health requirements" at bounding box center [277, 176] width 136 height 8
click at [344, 173] on input "Doesn't meet mental health requirements" at bounding box center [344, 173] width 0 height 0
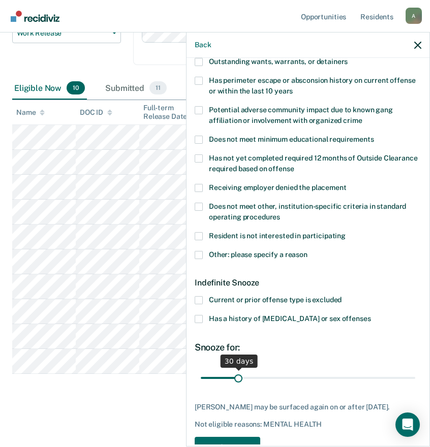
scroll to position [182, 0]
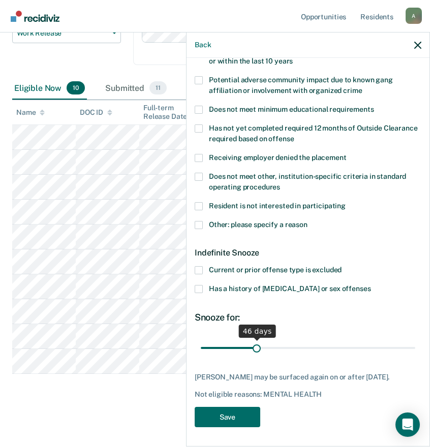
drag, startPoint x: 236, startPoint y: 343, endPoint x: 255, endPoint y: 344, distance: 18.3
click at [255, 344] on input "range" at bounding box center [308, 348] width 214 height 18
type input "45"
click at [254, 344] on input "range" at bounding box center [308, 348] width 214 height 18
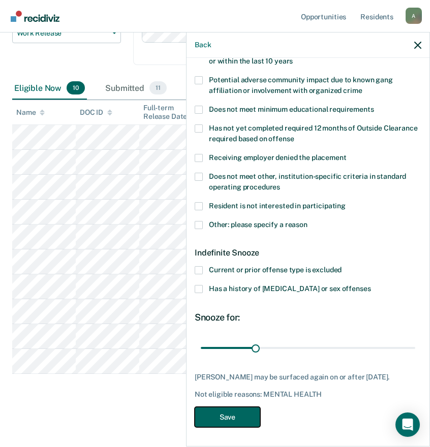
click at [230, 417] on button "Save" at bounding box center [228, 417] width 66 height 21
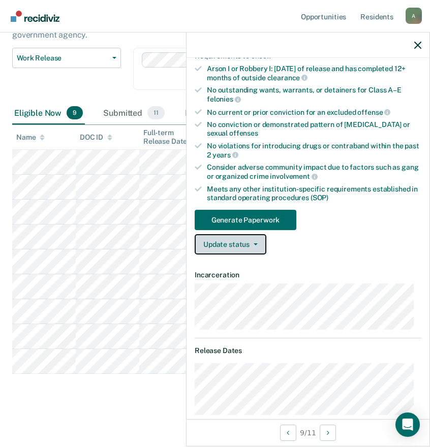
click at [250, 246] on button "Update status" at bounding box center [231, 244] width 72 height 20
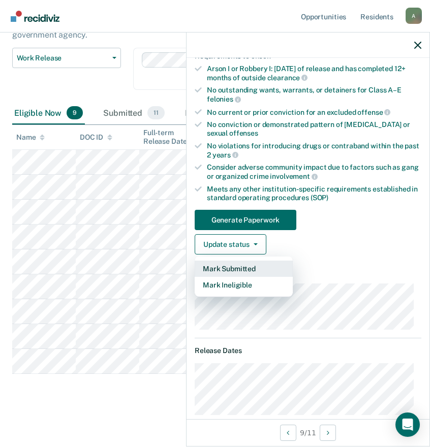
click at [246, 266] on button "Mark Submitted" at bounding box center [244, 269] width 98 height 16
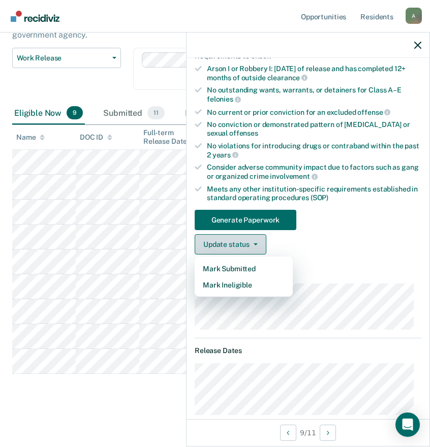
scroll to position [64, 0]
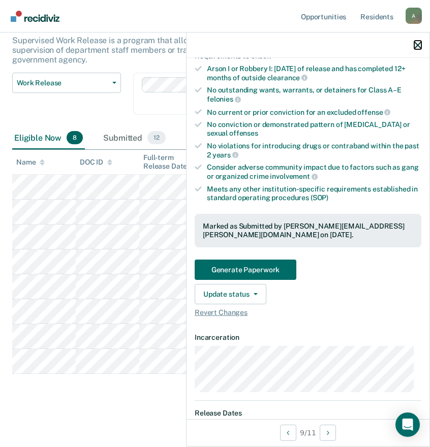
click at [419, 46] on icon "button" at bounding box center [417, 45] width 7 height 7
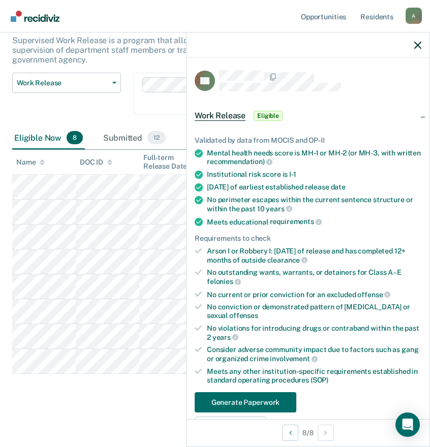
scroll to position [102, 0]
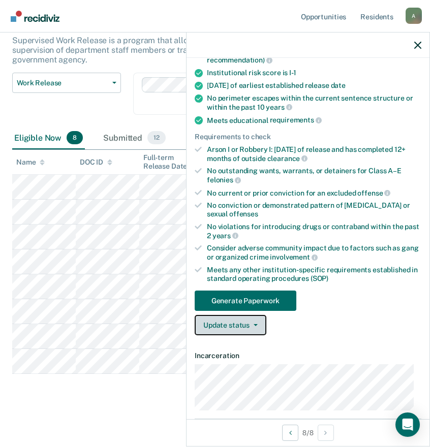
click at [241, 326] on button "Update status" at bounding box center [231, 325] width 72 height 20
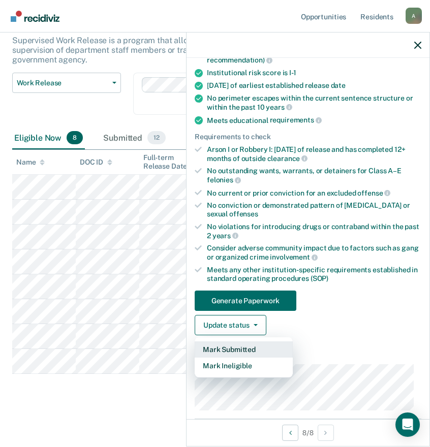
click at [225, 349] on button "Mark Submitted" at bounding box center [244, 349] width 98 height 16
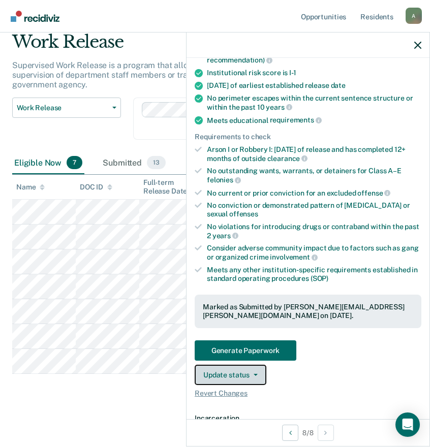
scroll to position [39, 0]
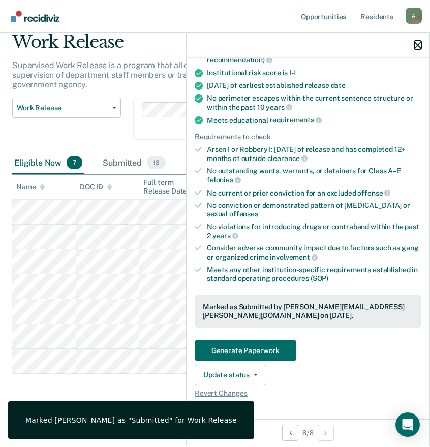
click at [420, 44] on icon "button" at bounding box center [417, 45] width 7 height 7
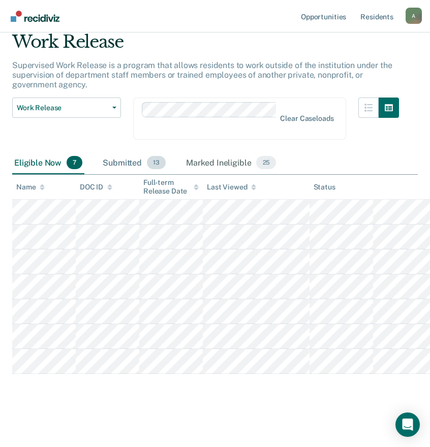
click at [128, 163] on div "Submitted 13" at bounding box center [134, 163] width 67 height 22
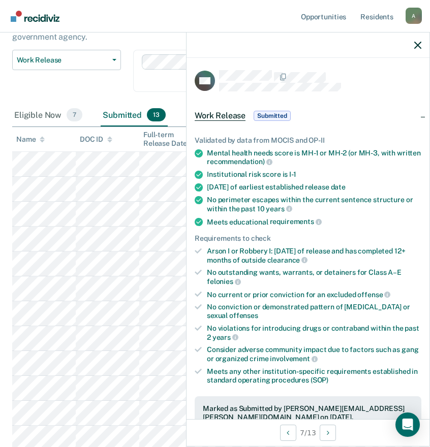
scroll to position [254, 0]
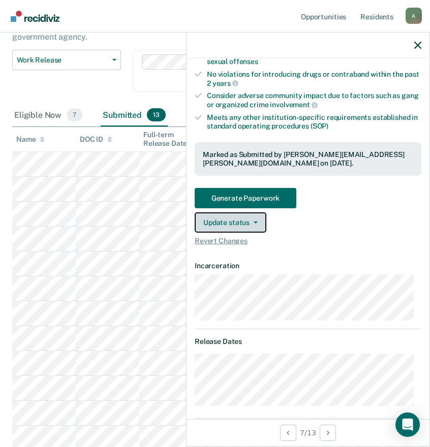
click at [235, 222] on button "Update status" at bounding box center [231, 222] width 72 height 20
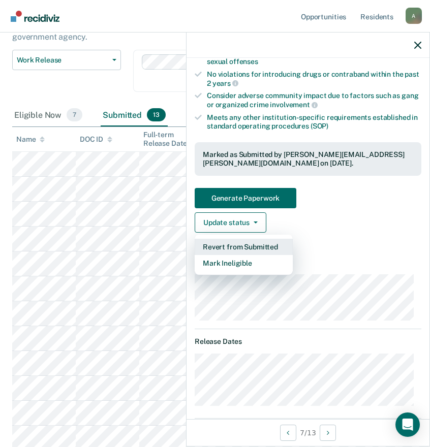
click at [233, 247] on button "Revert from Submitted" at bounding box center [244, 247] width 98 height 16
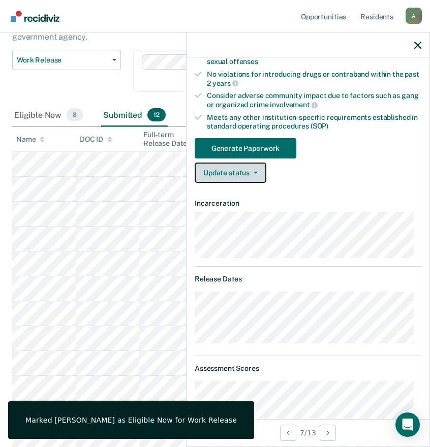
click at [235, 167] on button "Update status" at bounding box center [231, 173] width 72 height 20
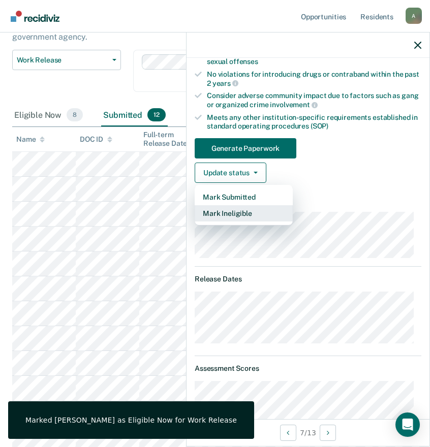
click at [233, 213] on button "Mark Ineligible" at bounding box center [244, 213] width 98 height 16
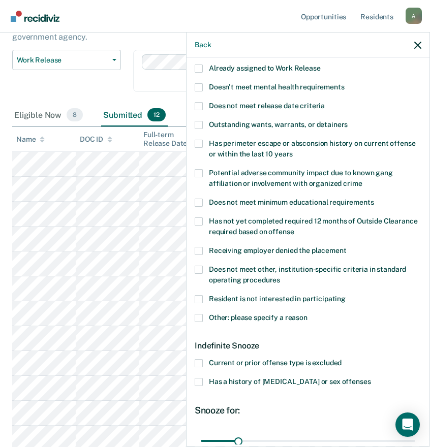
scroll to position [39, 0]
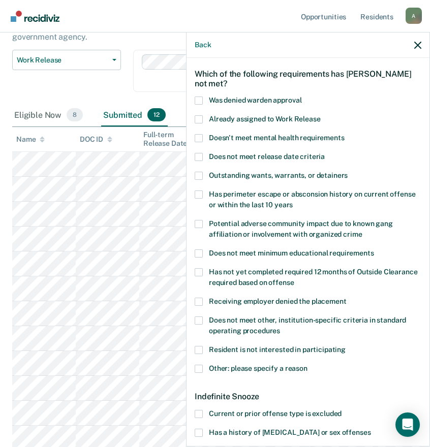
click at [273, 228] on label "Potential adverse community impact due to known gang affiliation or involvement…" at bounding box center [308, 230] width 227 height 21
click at [362, 231] on input "Potential adverse community impact due to known gang affiliation or involvement…" at bounding box center [362, 231] width 0 height 0
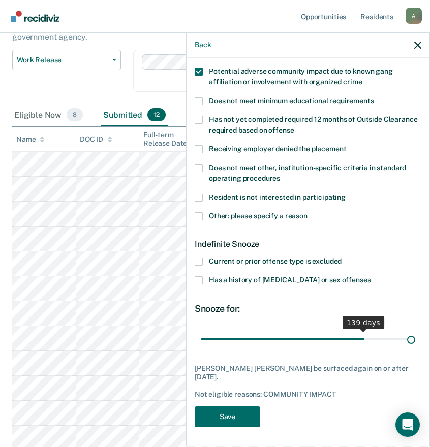
scroll to position [182, 0]
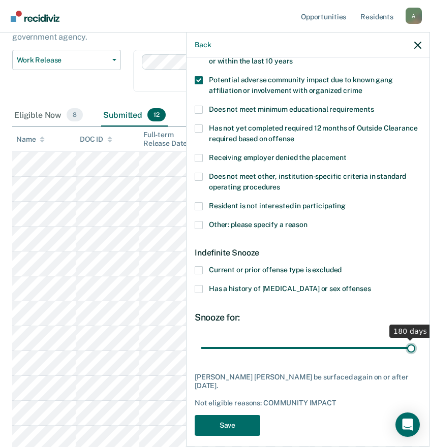
drag, startPoint x: 236, startPoint y: 340, endPoint x: 419, endPoint y: 340, distance: 182.9
type input "180"
click at [415, 340] on input "range" at bounding box center [308, 348] width 214 height 18
click at [228, 421] on button "Save" at bounding box center [228, 425] width 66 height 21
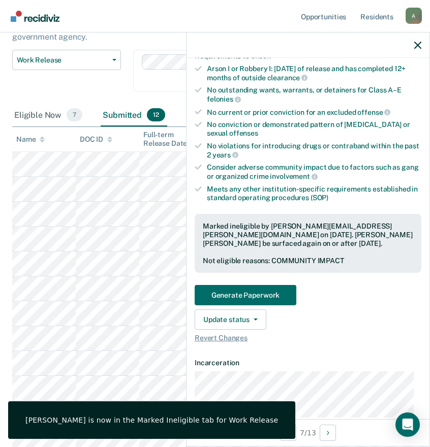
scroll to position [0, 0]
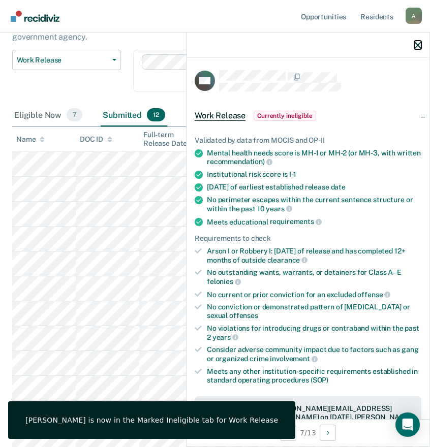
click at [420, 43] on icon "button" at bounding box center [417, 45] width 7 height 7
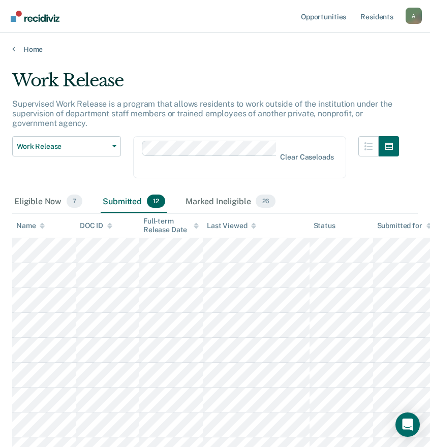
scroll to position [51, 0]
